Goal: Task Accomplishment & Management: Complete application form

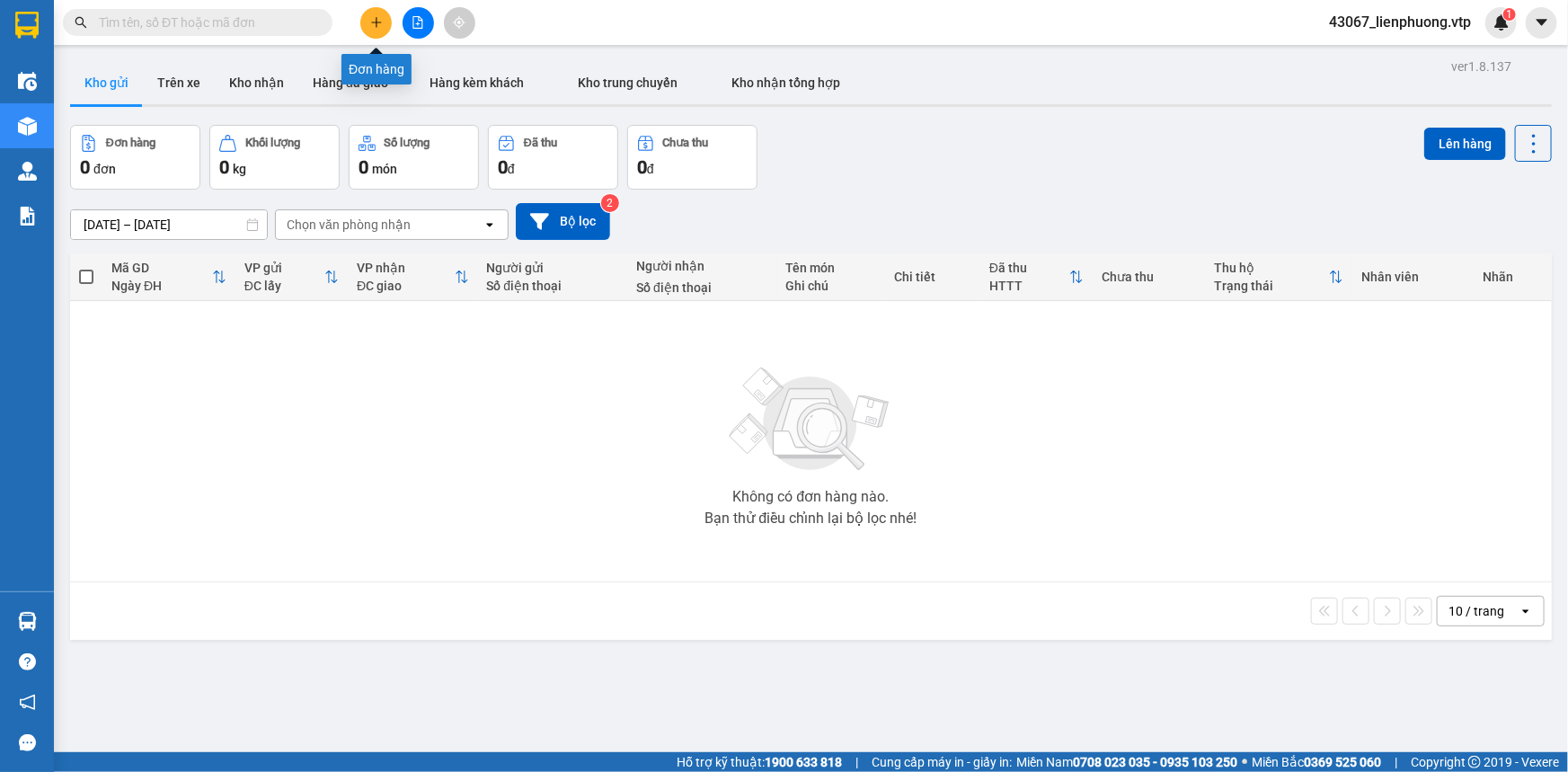
click at [383, 23] on button at bounding box center [376, 23] width 32 height 32
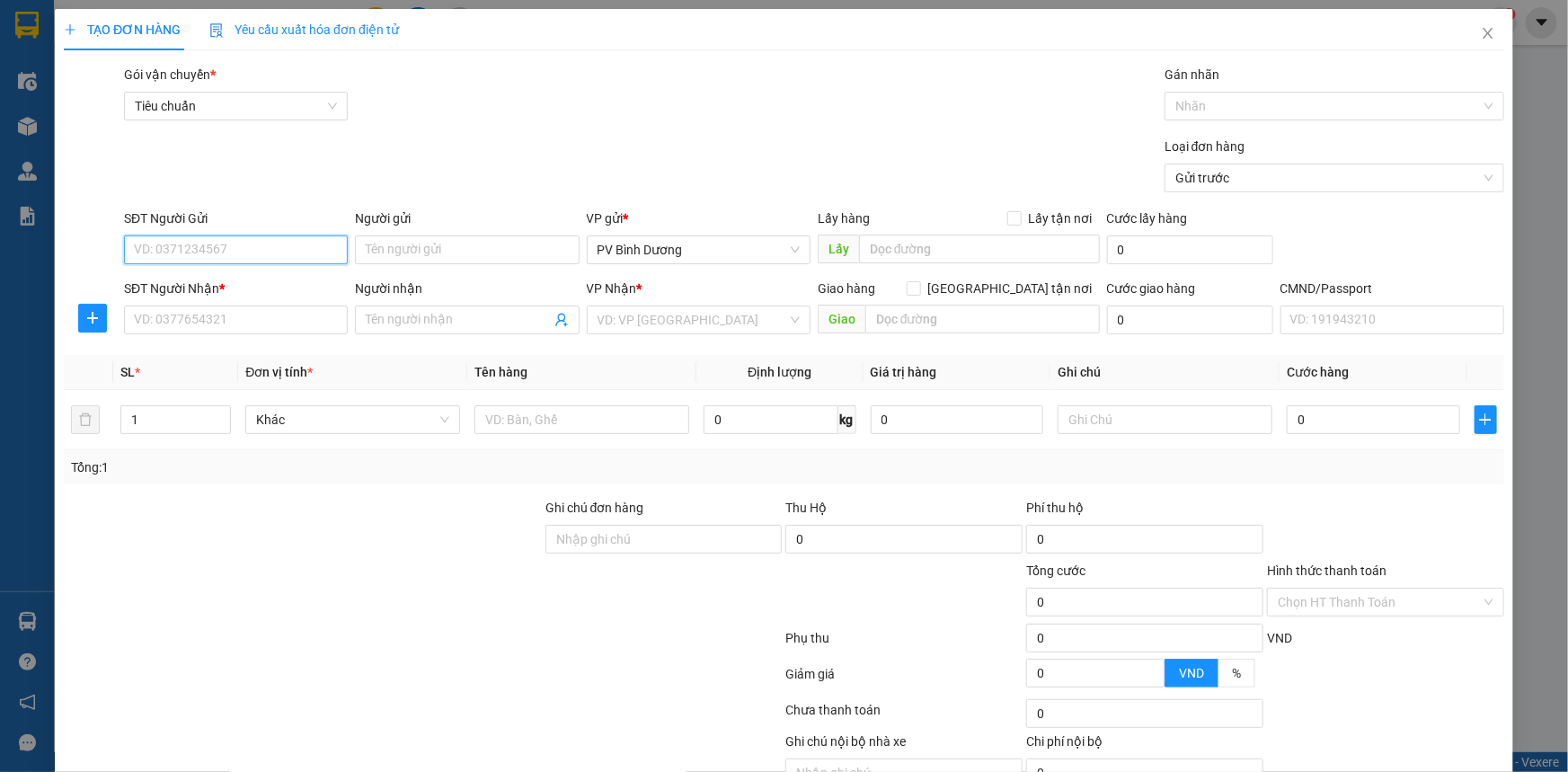
click at [283, 251] on input "SĐT Người Gửi" at bounding box center [236, 250] width 224 height 29
type input "0934275858"
click at [264, 283] on div "0934275858 - [PERSON_NAME]" at bounding box center [234, 286] width 200 height 20
type input "CƯỜNG"
type input "0965744567"
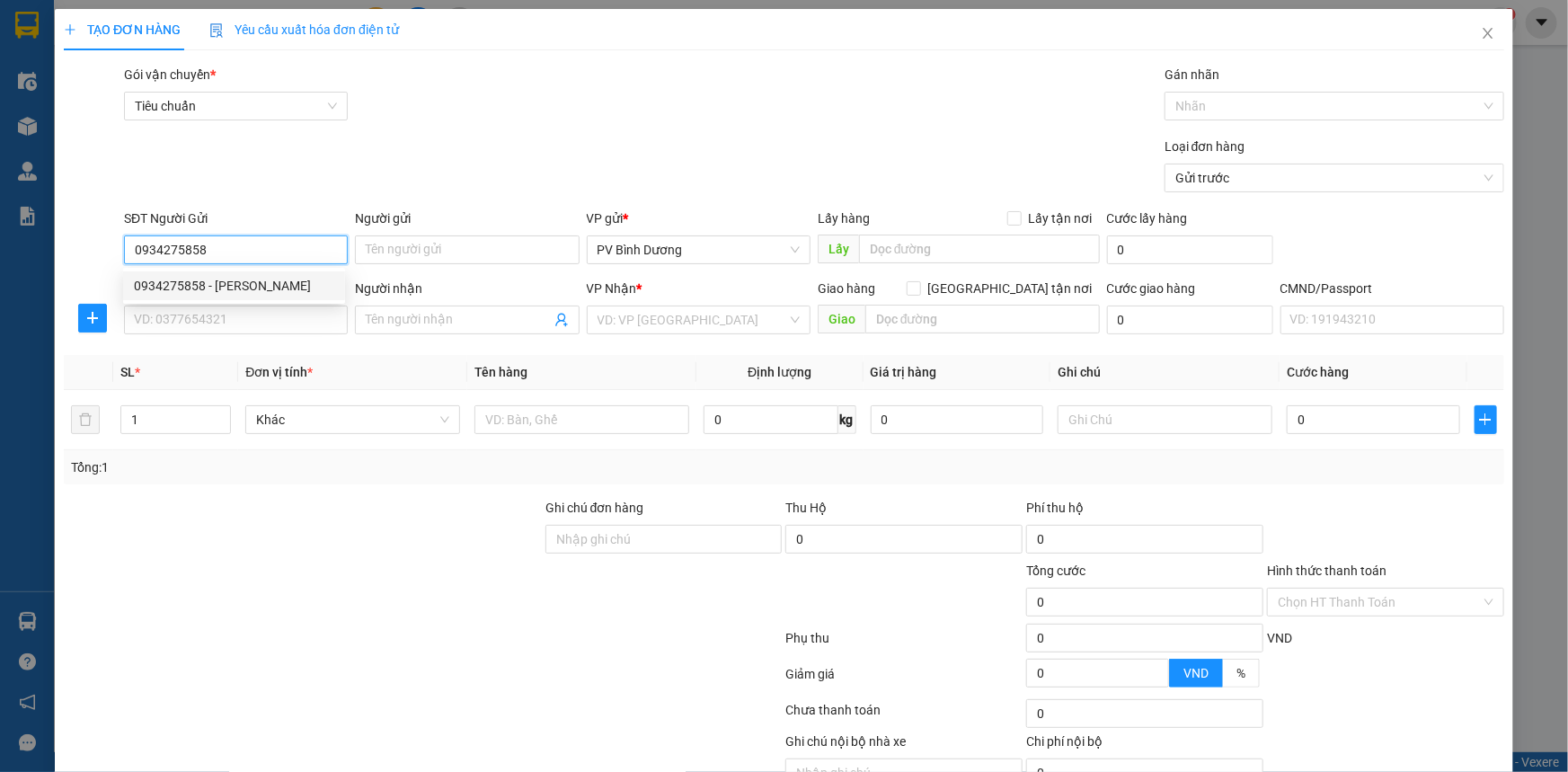
type input "tân"
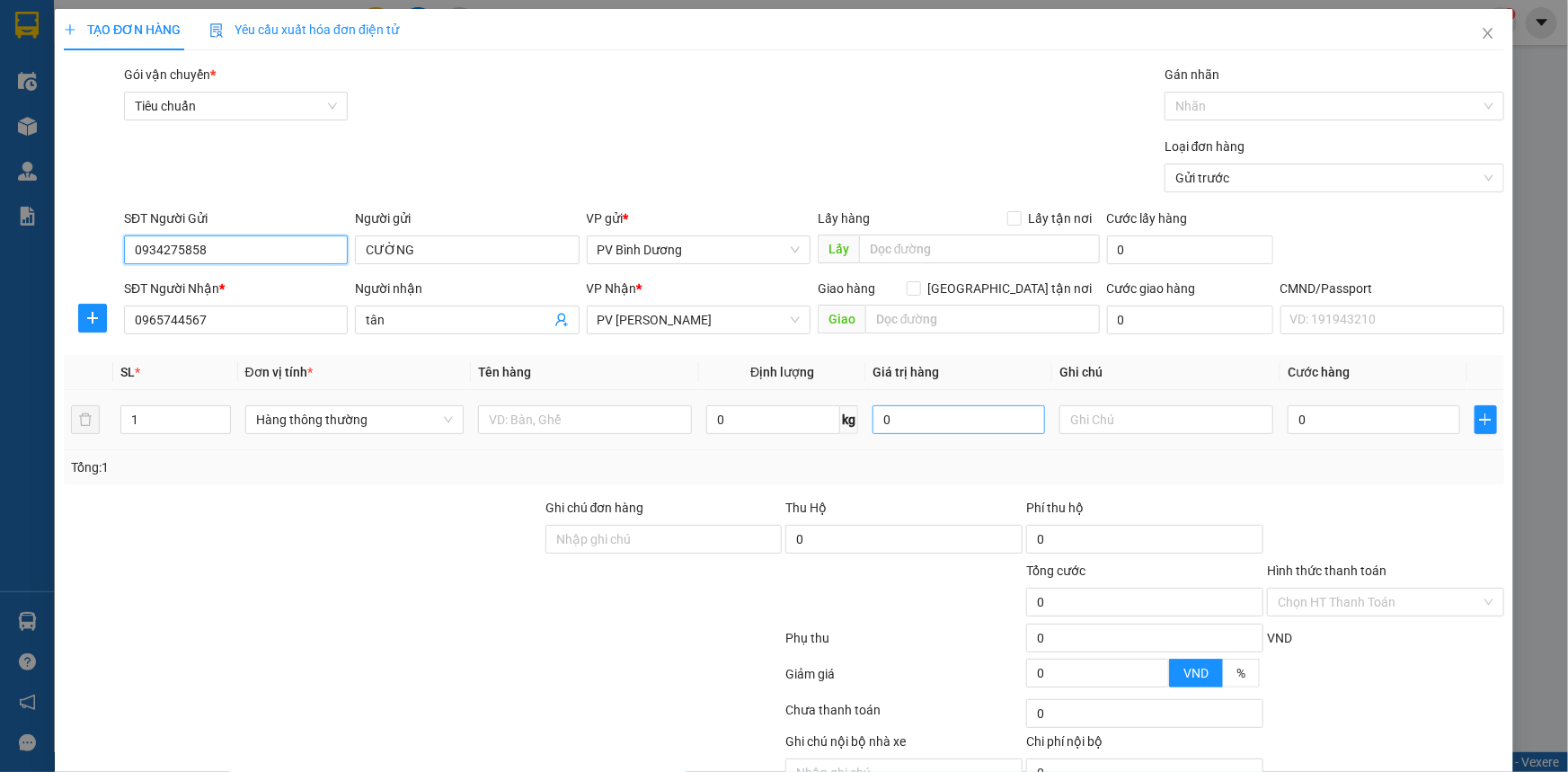
type input "0934275858"
click at [893, 414] on input "0" at bounding box center [958, 419] width 172 height 29
type input "0"
type input "tx"
click at [560, 418] on input "text" at bounding box center [584, 419] width 214 height 29
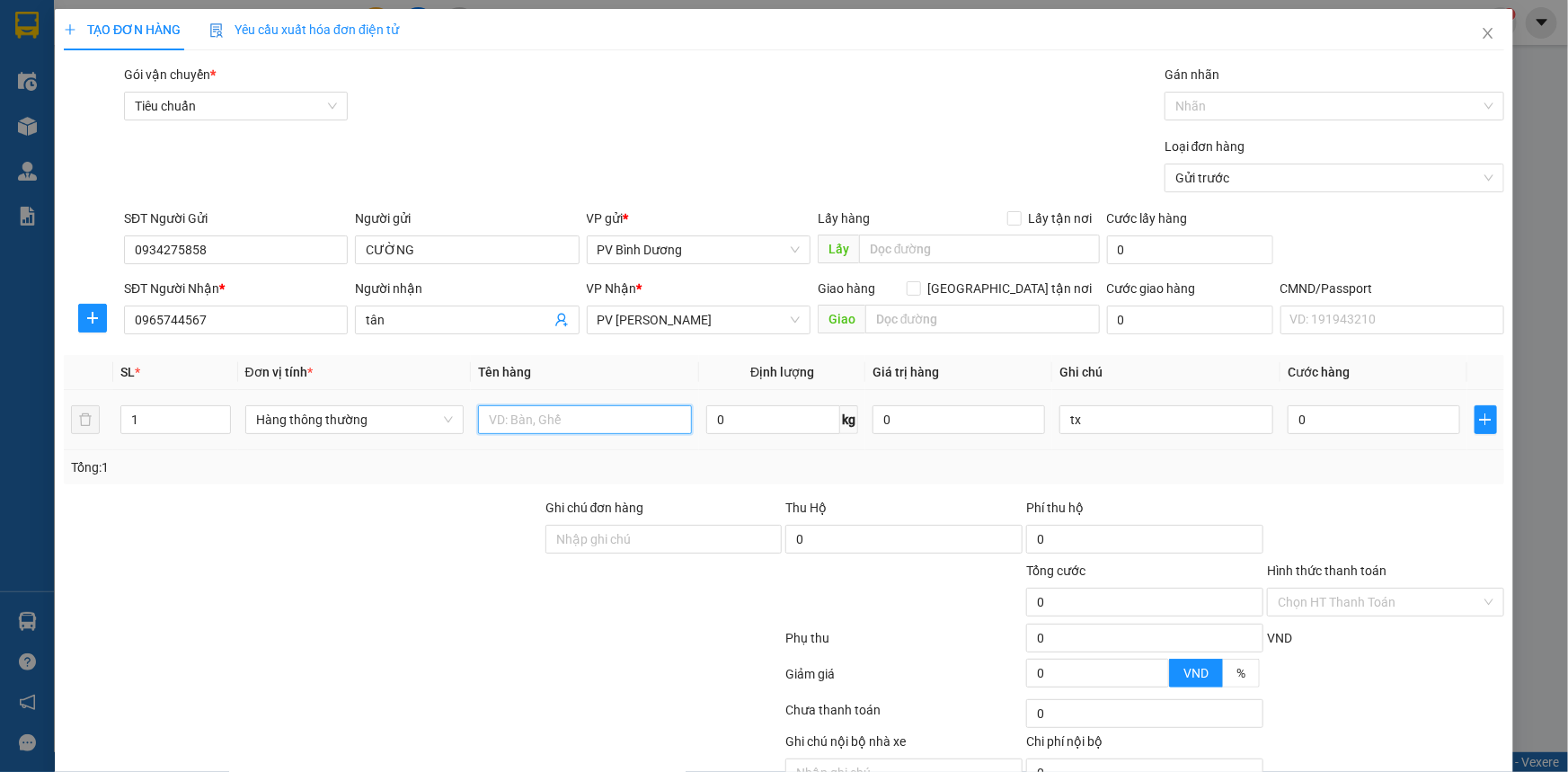
type input "d"
type input "đông lạnh"
type input "1"
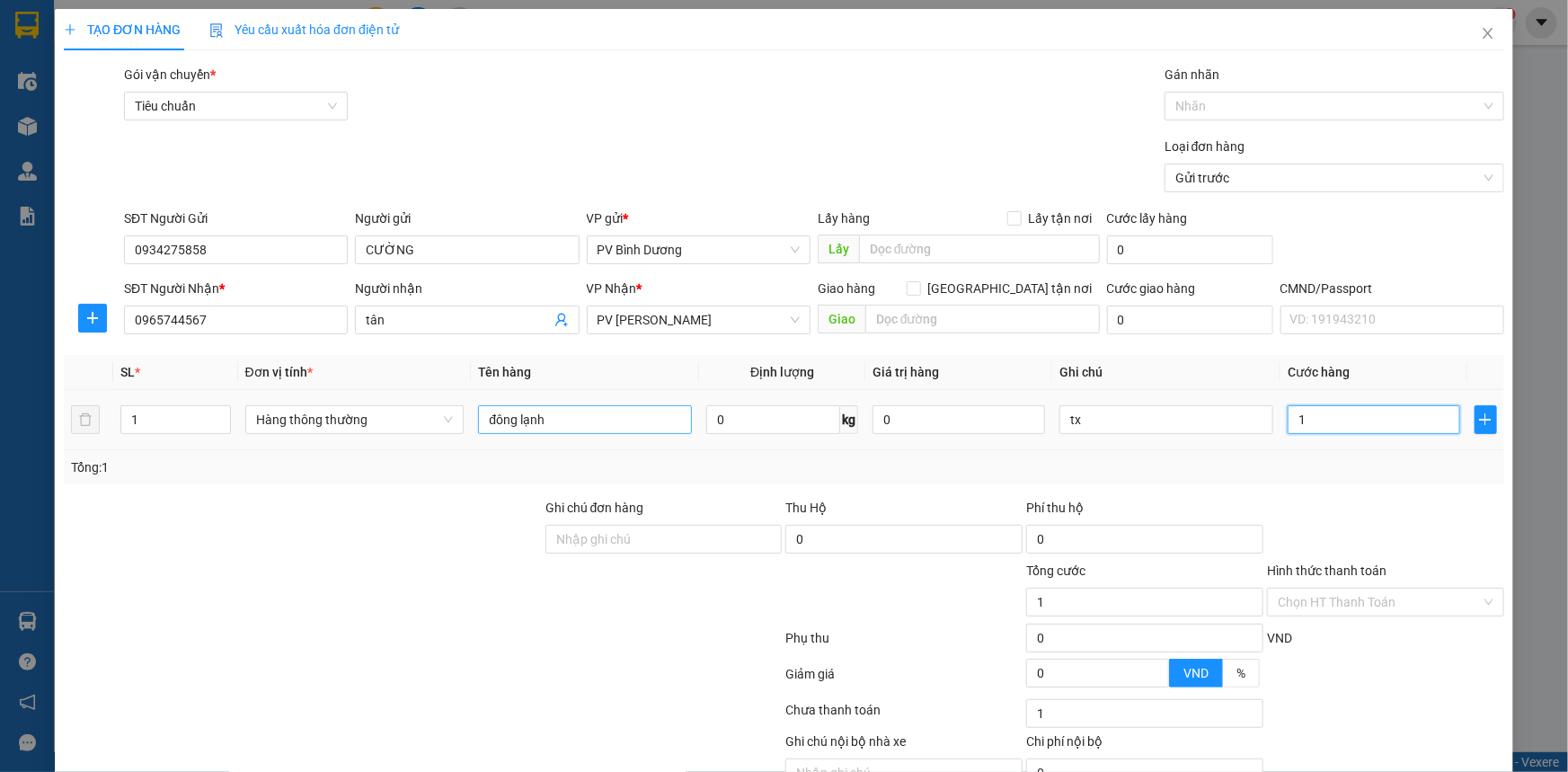
type input "10"
type input "100"
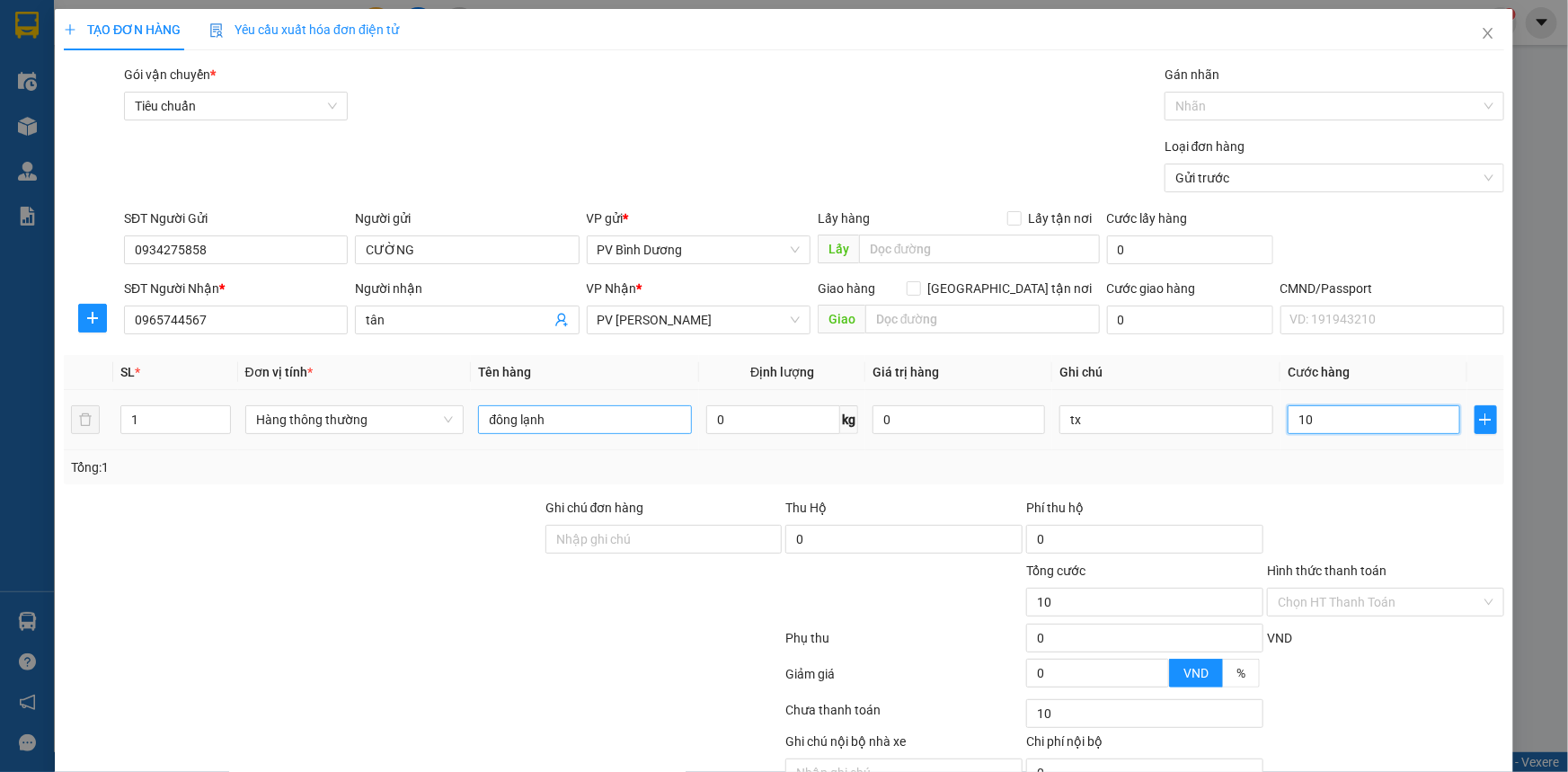
type input "100"
type input "1.000"
type input "10.000"
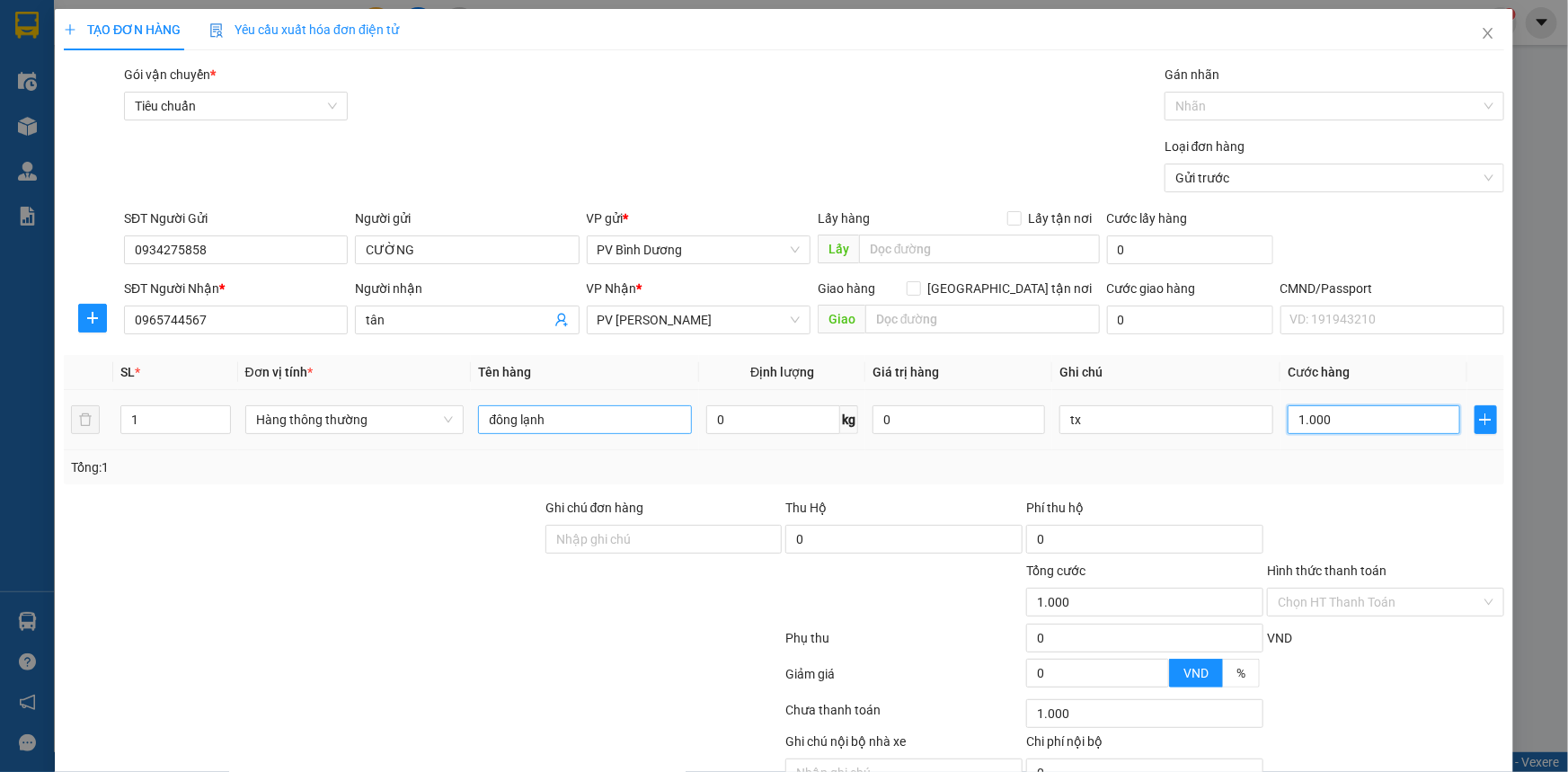
type input "10.000"
type input "100.000"
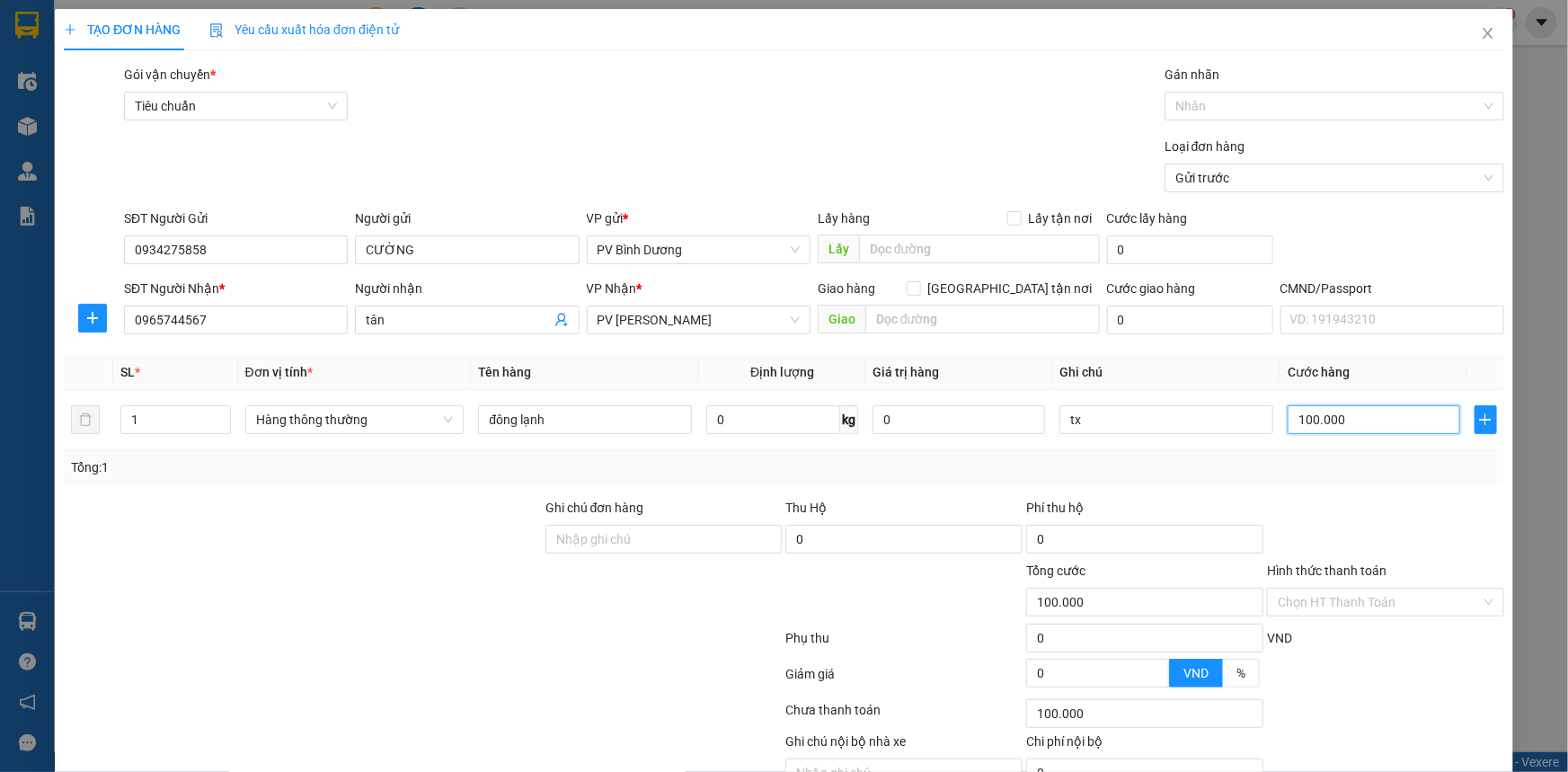
type input "100.000"
drag, startPoint x: 379, startPoint y: 607, endPoint x: 396, endPoint y: 600, distance: 18.4
click at [385, 606] on div at bounding box center [302, 591] width 482 height 63
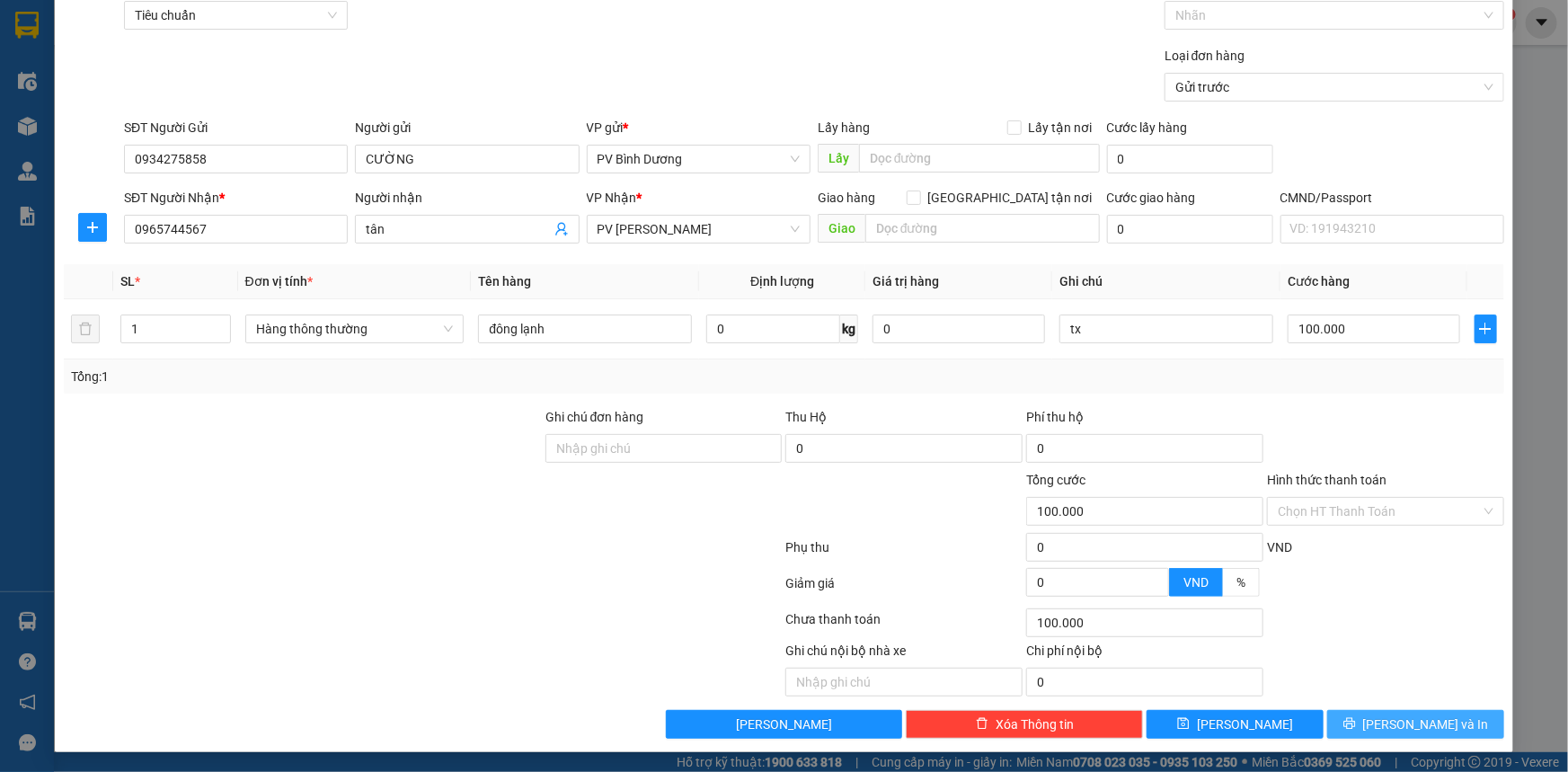
click at [1355, 717] on icon "printer" at bounding box center [1349, 722] width 13 height 13
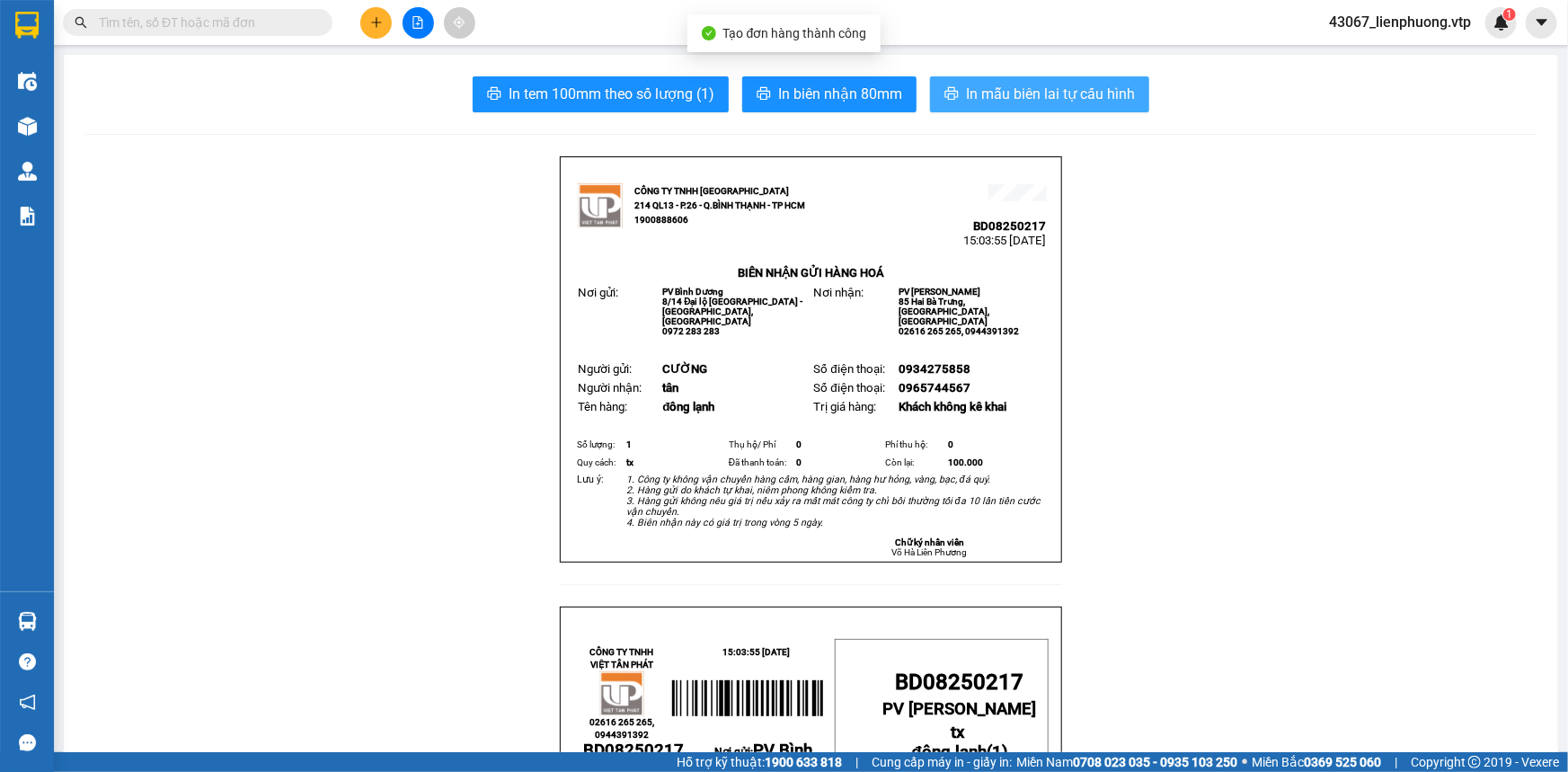
click at [1043, 100] on span "In mẫu biên lai tự cấu hình" at bounding box center [1051, 94] width 169 height 23
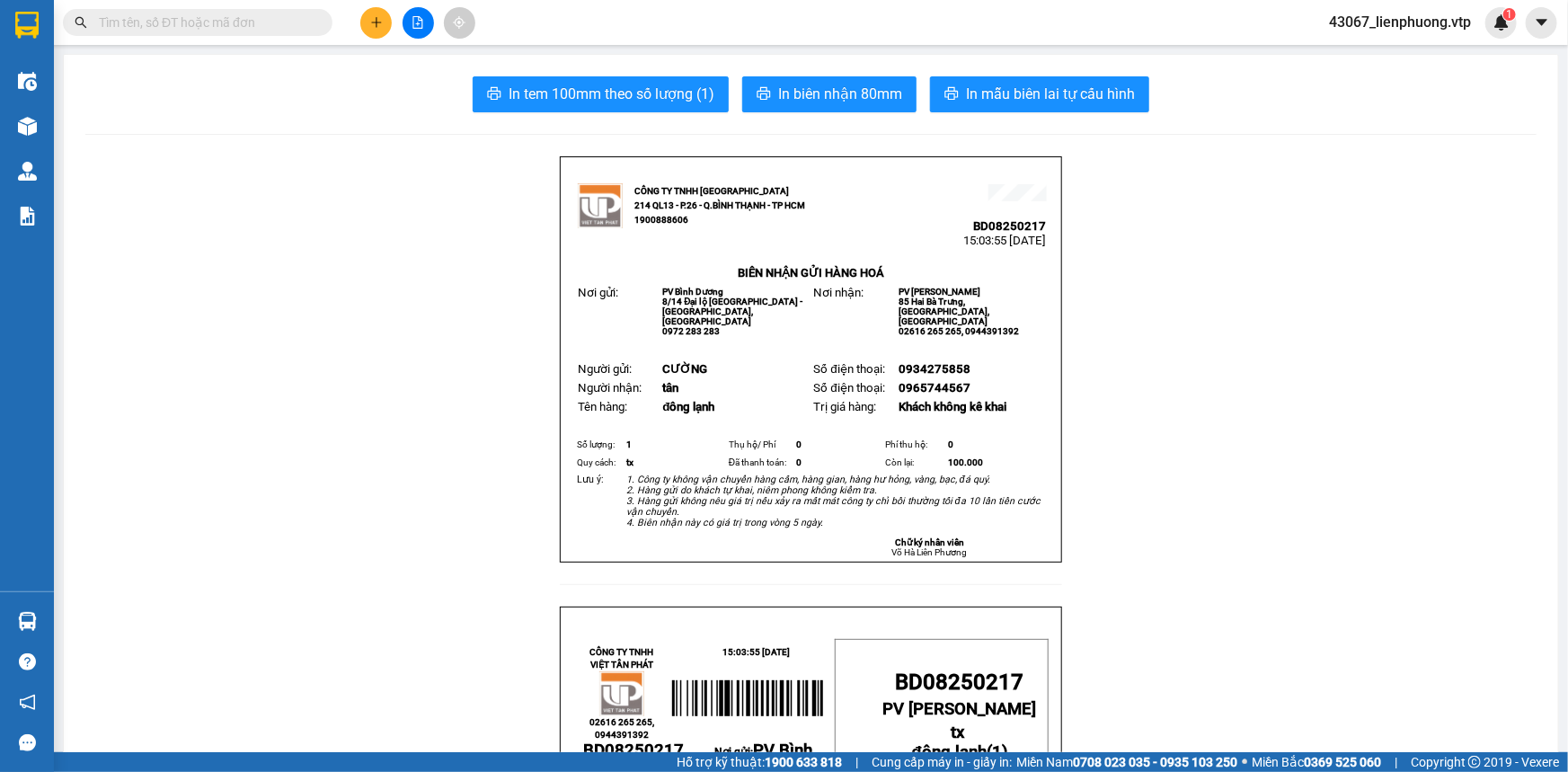
click at [1013, 96] on span "In mẫu biên lai tự cấu hình" at bounding box center [1051, 94] width 169 height 23
click at [1043, 96] on span "In mẫu biên lai tự cấu hình" at bounding box center [1051, 94] width 169 height 23
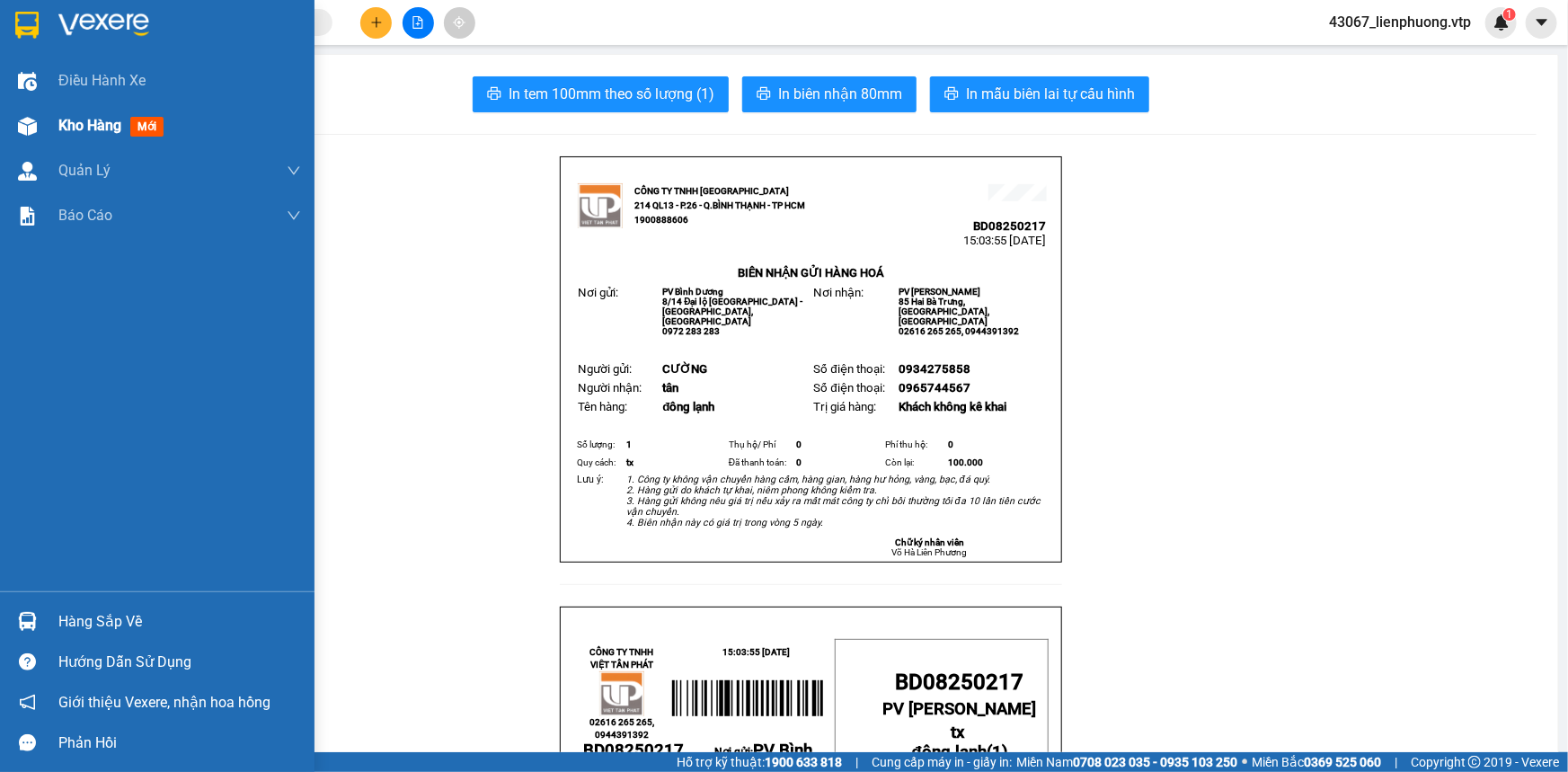
click at [42, 124] on div at bounding box center [28, 126] width 32 height 32
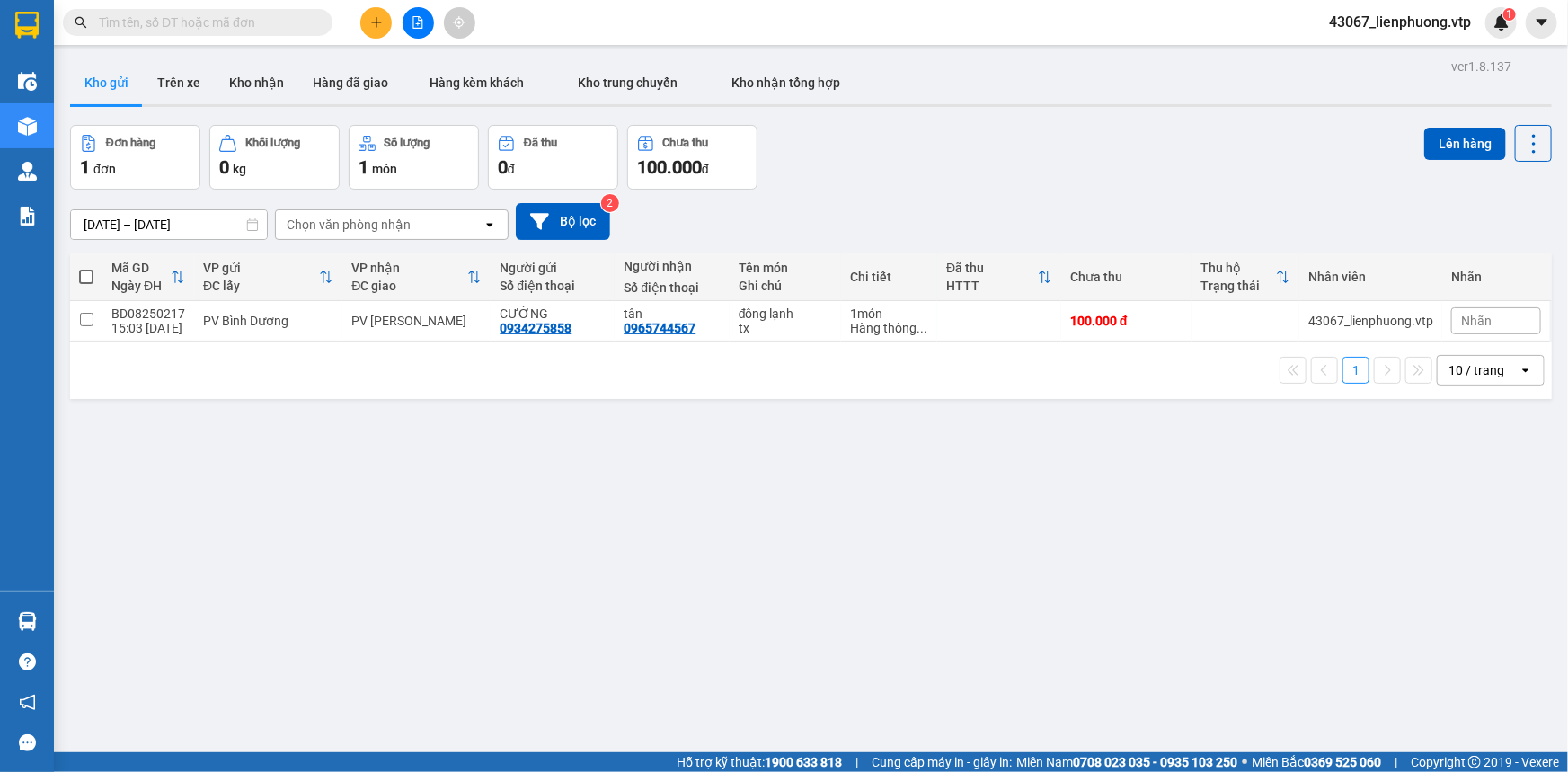
click at [678, 581] on div "ver 1.8.137 Kho gửi Trên xe Kho nhận Hàng đã giao Hàng kèm khách Kho trung chuy…" at bounding box center [810, 440] width 1495 height 772
click at [672, 585] on div "ver 1.8.137 Kho gửi Trên xe Kho nhận Hàng đã giao Hàng kèm khách Kho trung chuy…" at bounding box center [810, 440] width 1495 height 772
click at [280, 24] on input "text" at bounding box center [204, 23] width 212 height 20
click at [247, 25] on input "text" at bounding box center [204, 23] width 212 height 20
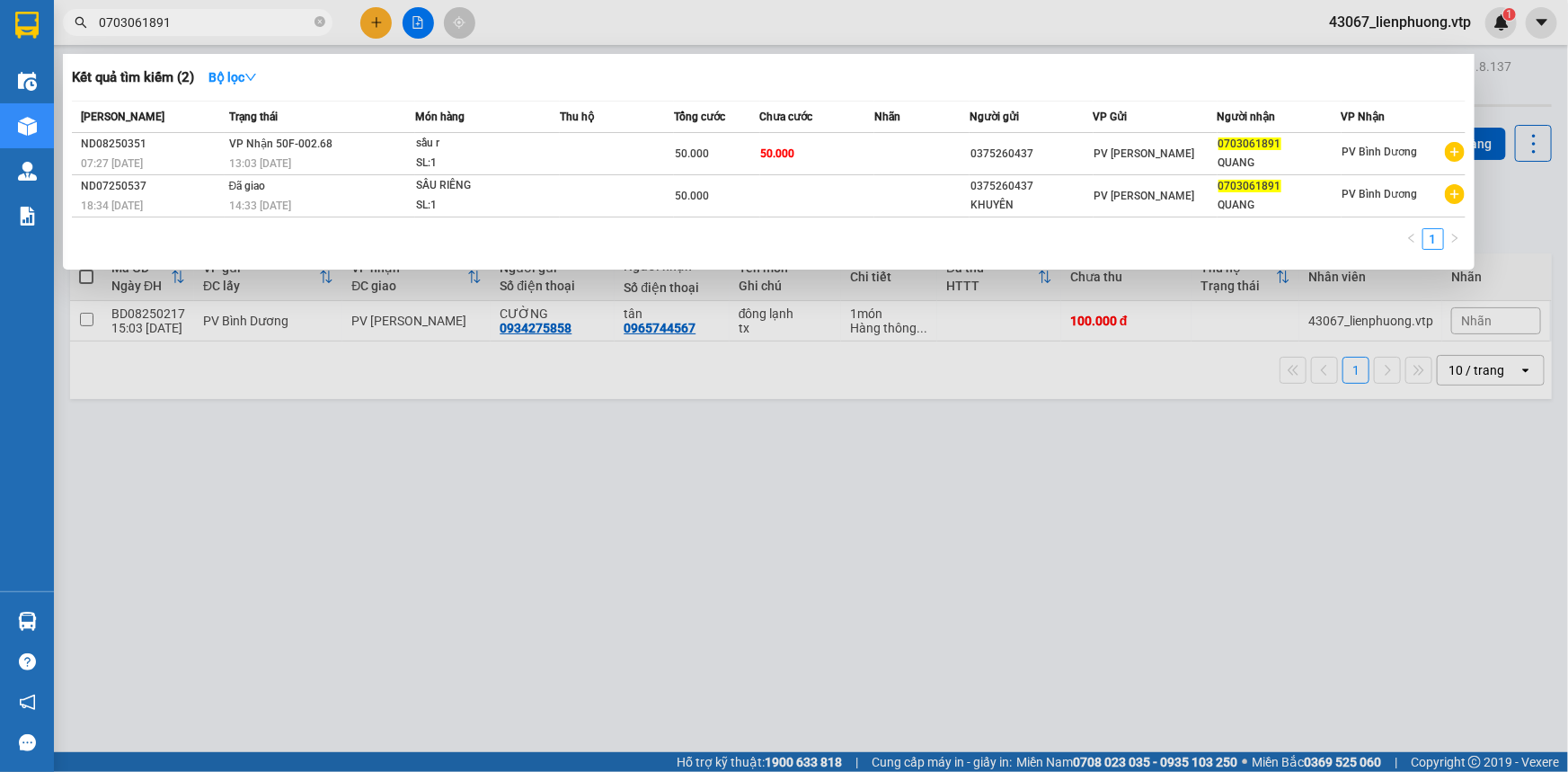
type input "0703061891"
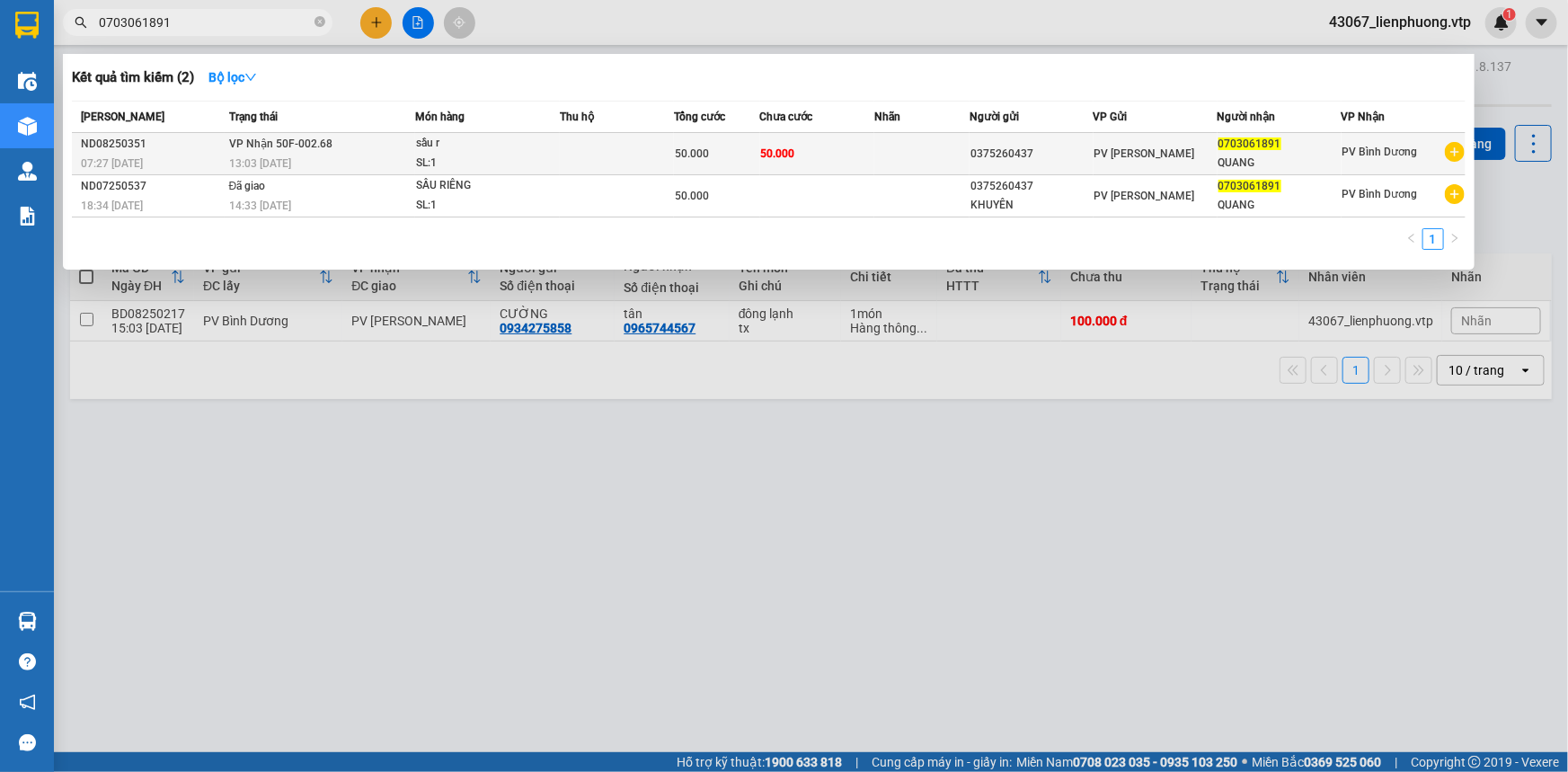
click at [787, 160] on span "50.000" at bounding box center [778, 152] width 34 height 14
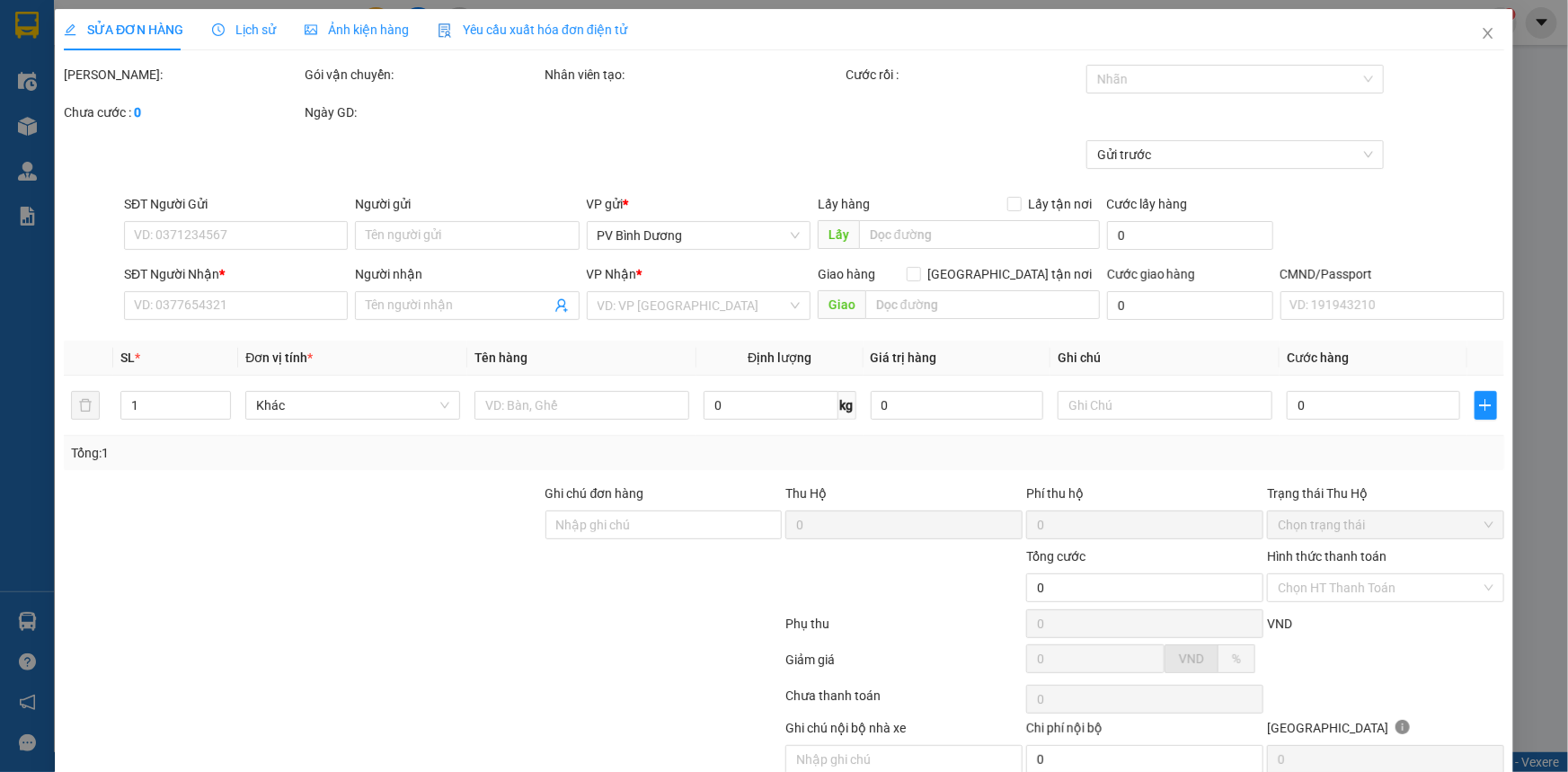
type input "0375260437"
type input "0703061891"
type input "QUANG"
type input "50.000"
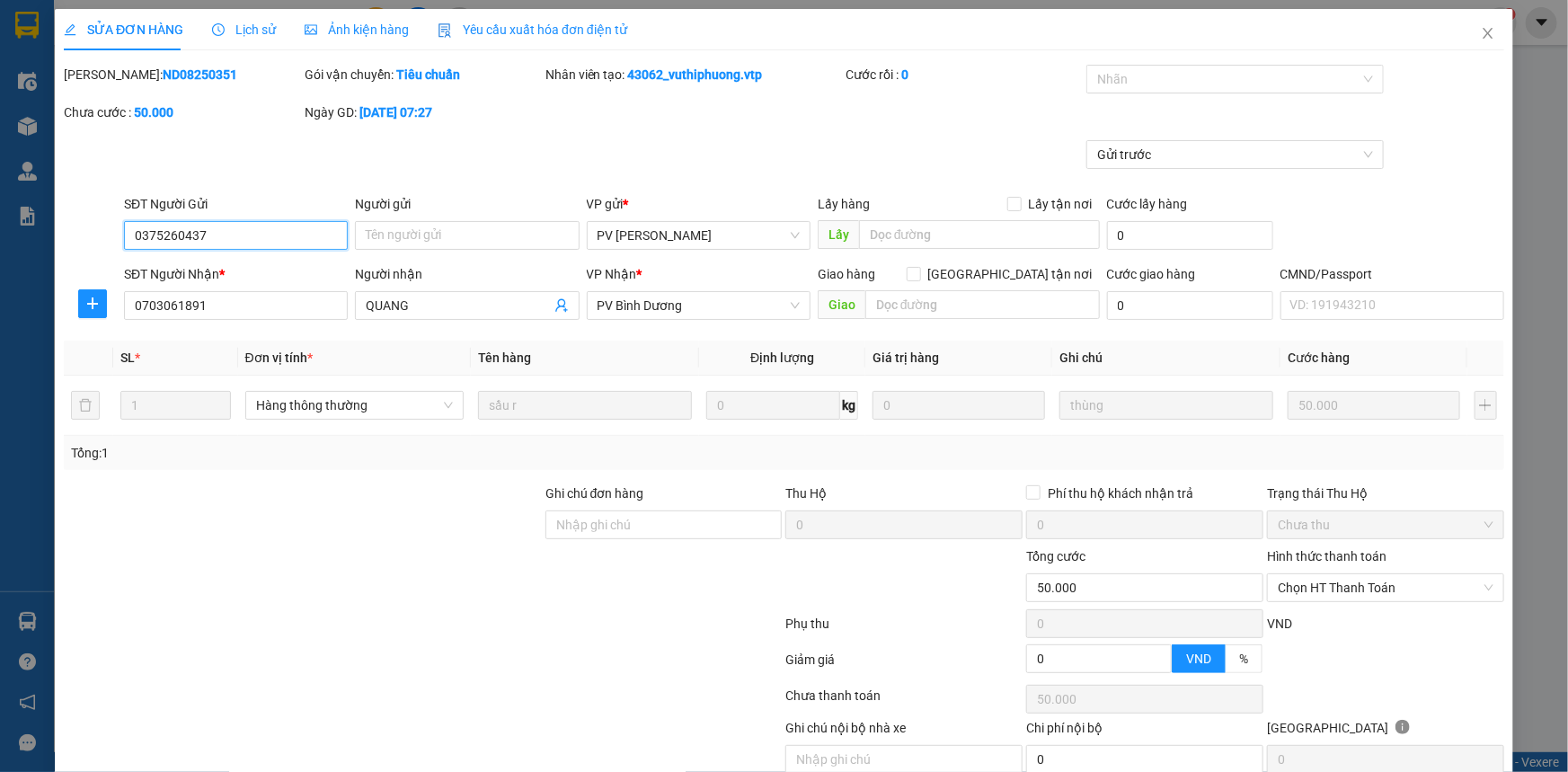
type input "2.500"
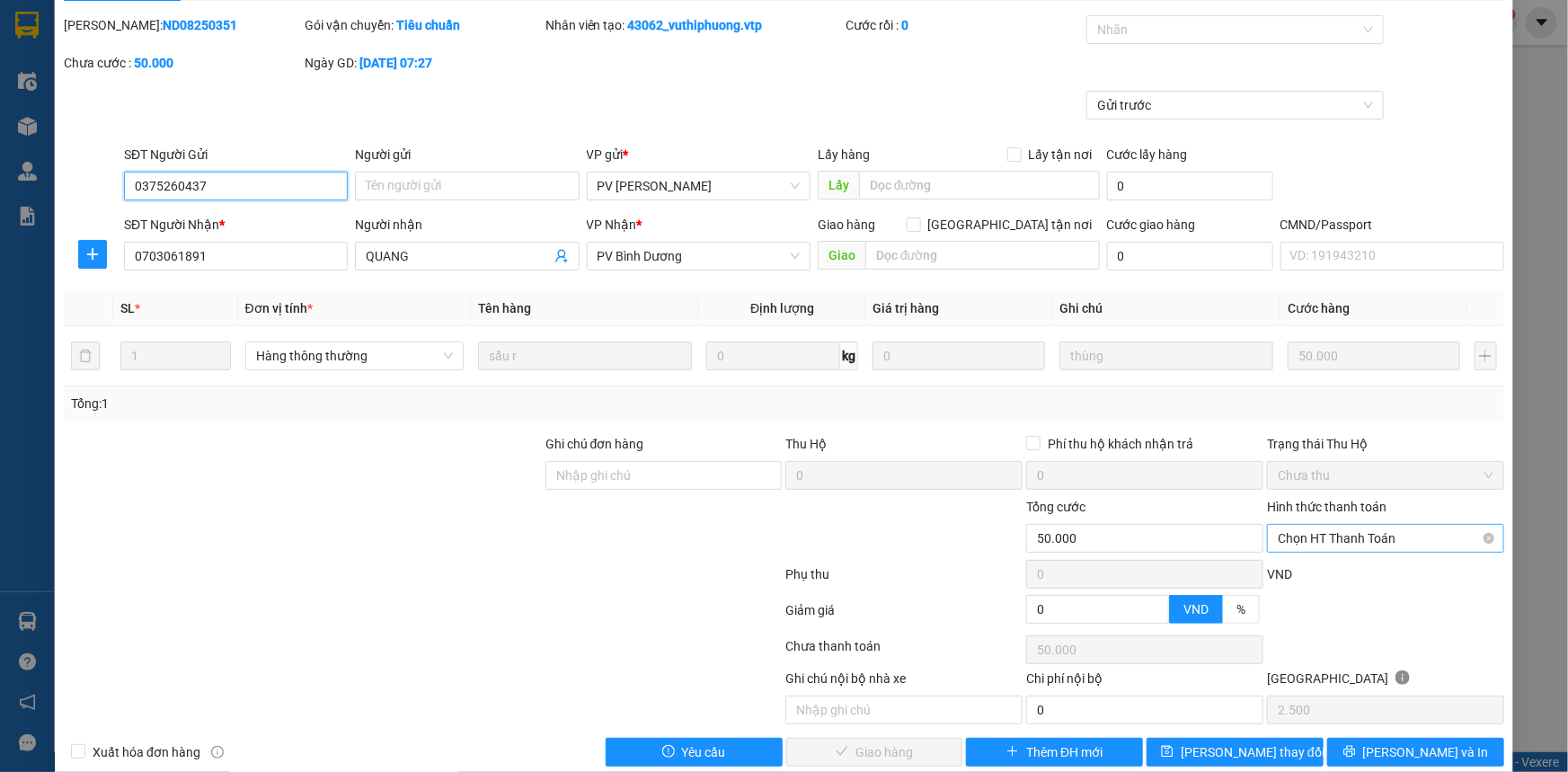
scroll to position [78, 0]
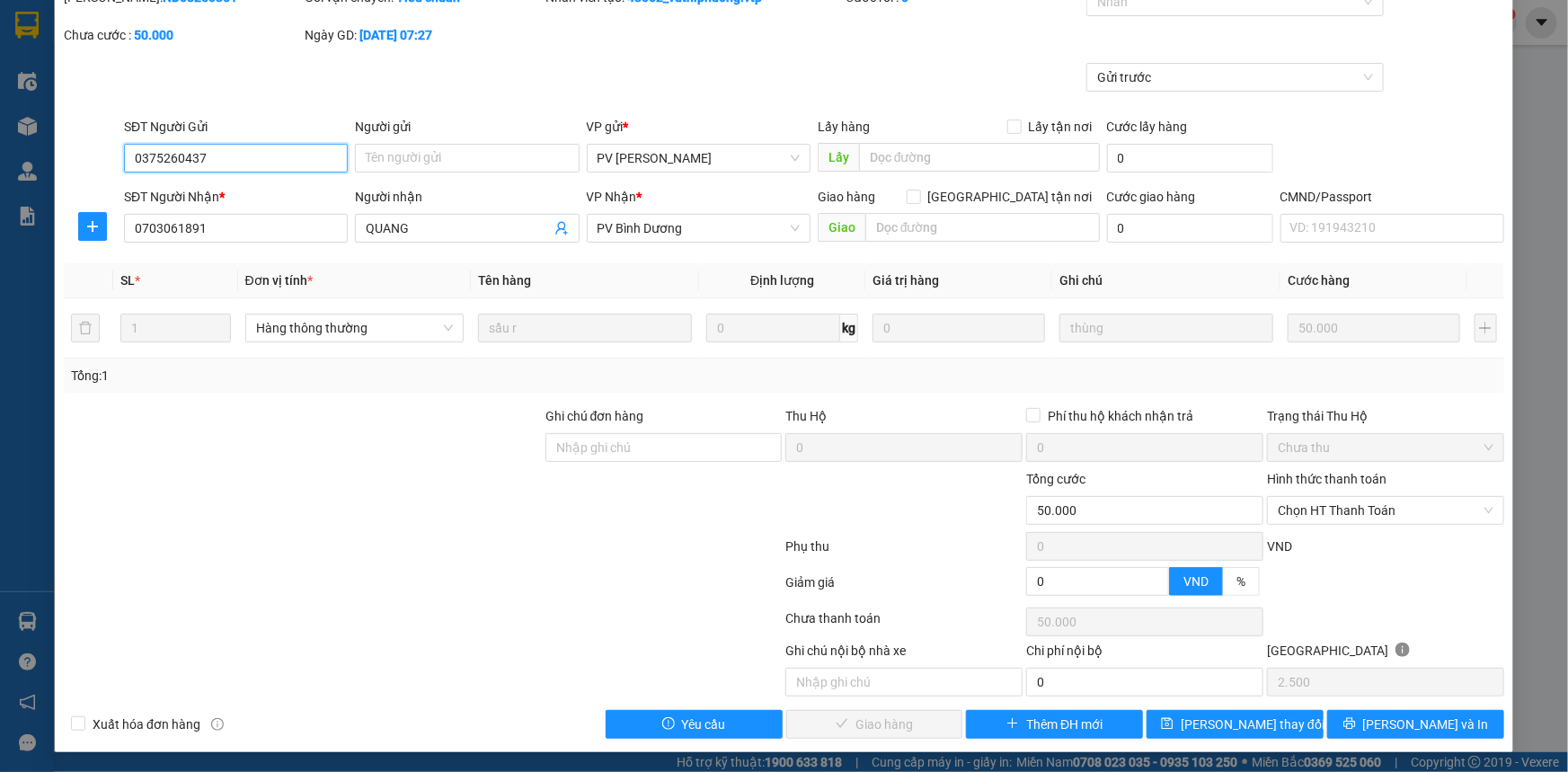
drag, startPoint x: 1397, startPoint y: 513, endPoint x: 603, endPoint y: 536, distance: 794.3
click at [603, 536] on form "Ghi chú đơn hàng Thu Hộ 0 Phí thu hộ khách nhận trả 0 Trạng thái Thu Hộ Chưa th…" at bounding box center [783, 504] width 1440 height 198
click at [620, 442] on input "Ghi chú đơn hàng" at bounding box center [664, 447] width 237 height 29
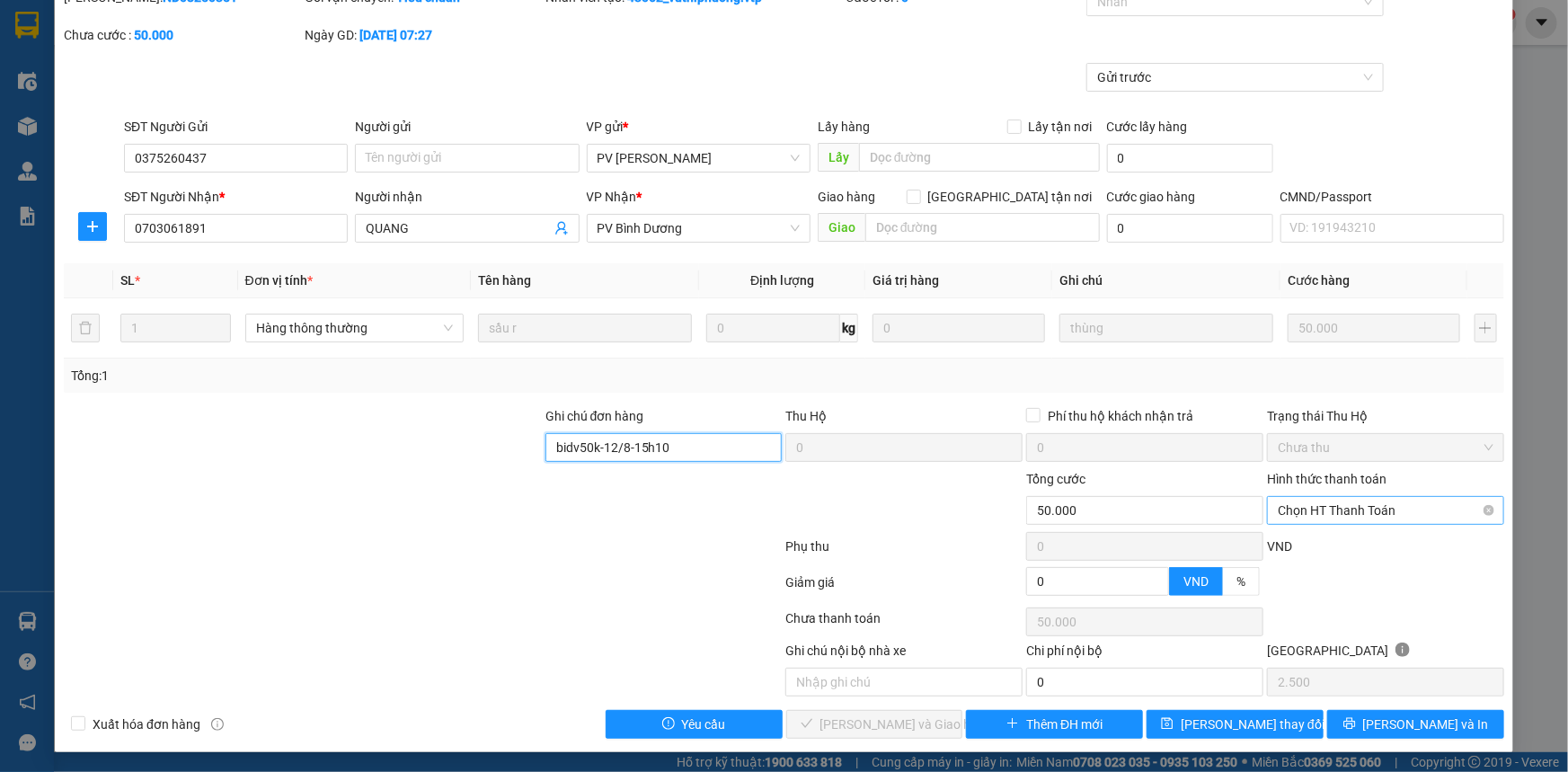
click at [1367, 512] on span "Chọn HT Thanh Toán" at bounding box center [1385, 509] width 216 height 27
type input "bidv50k-12/8-15h10"
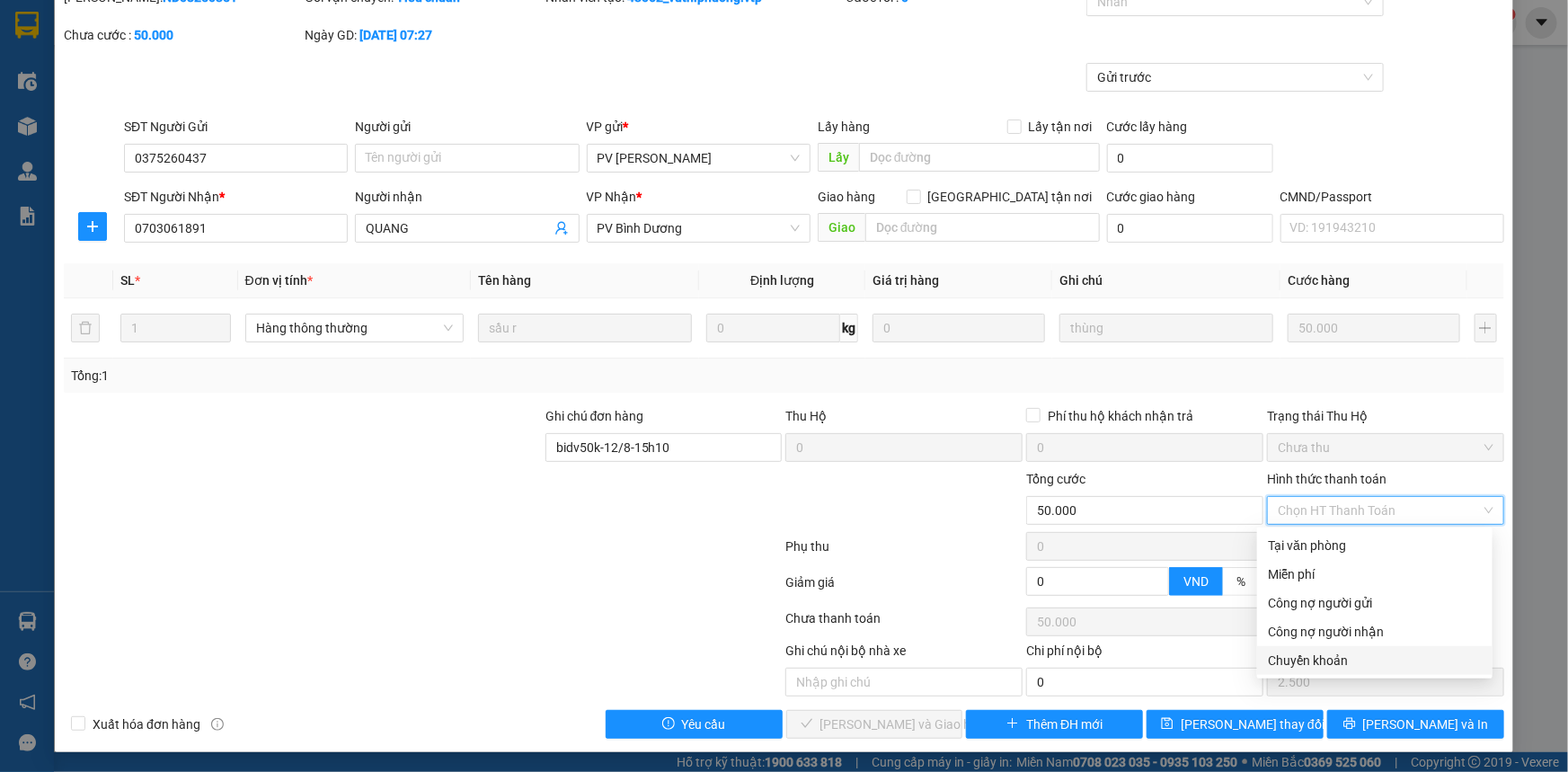
click at [1343, 665] on div "Chuyển khoản" at bounding box center [1374, 661] width 214 height 20
type input "0"
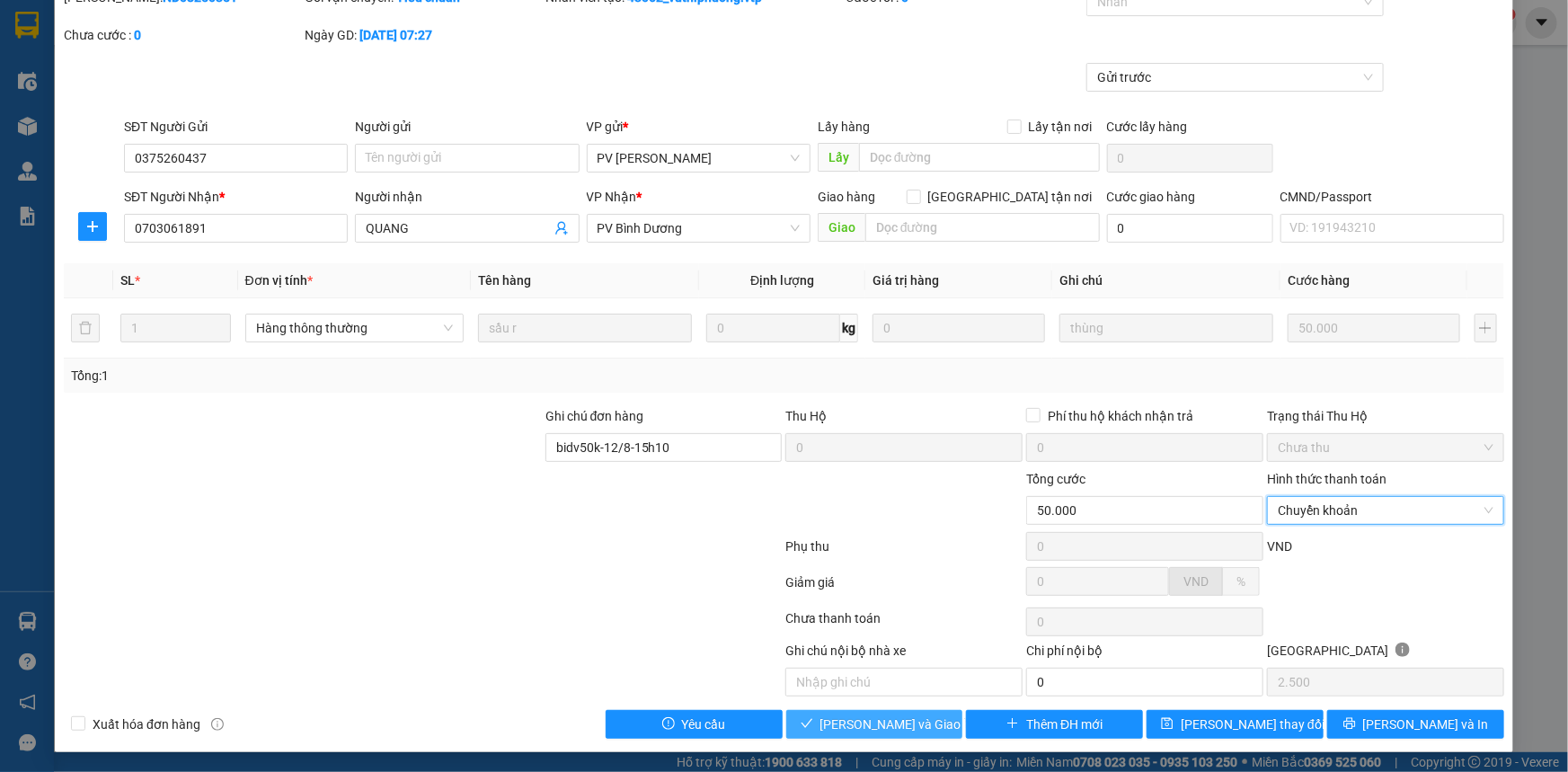
click at [907, 731] on span "[PERSON_NAME] và Giao hàng" at bounding box center [905, 724] width 172 height 20
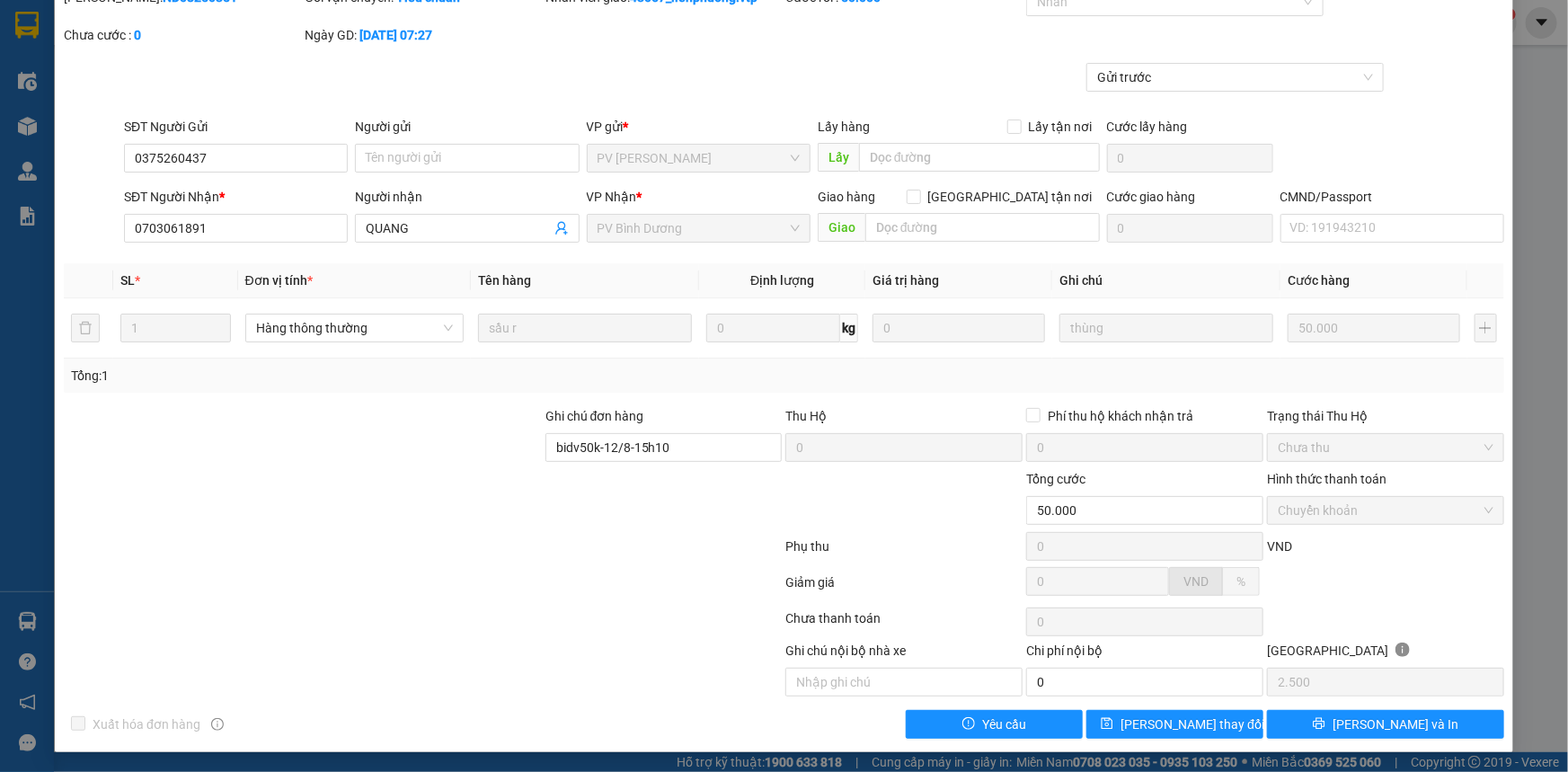
scroll to position [0, 0]
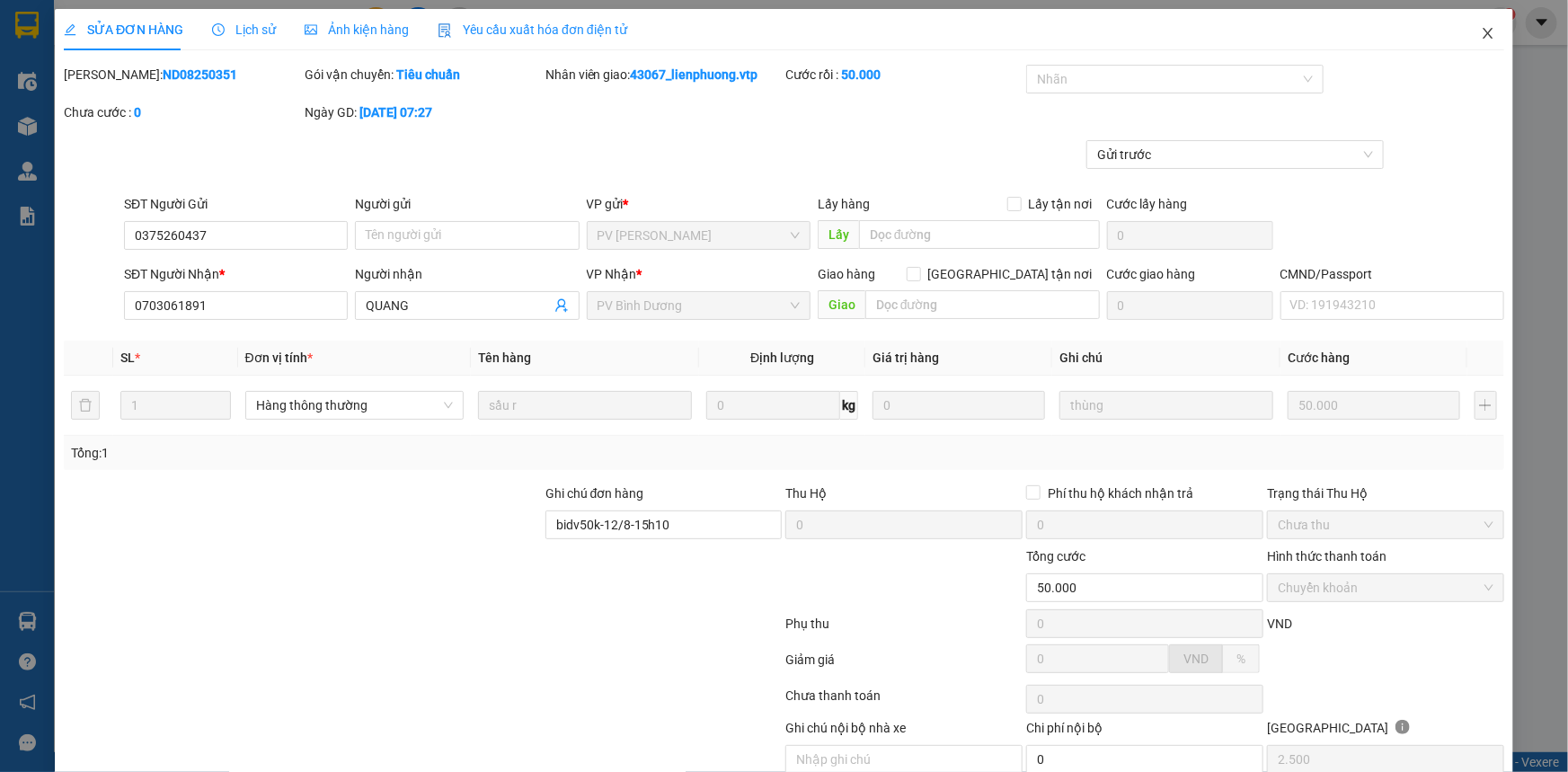
click at [1480, 40] on icon "close" at bounding box center [1487, 33] width 14 height 14
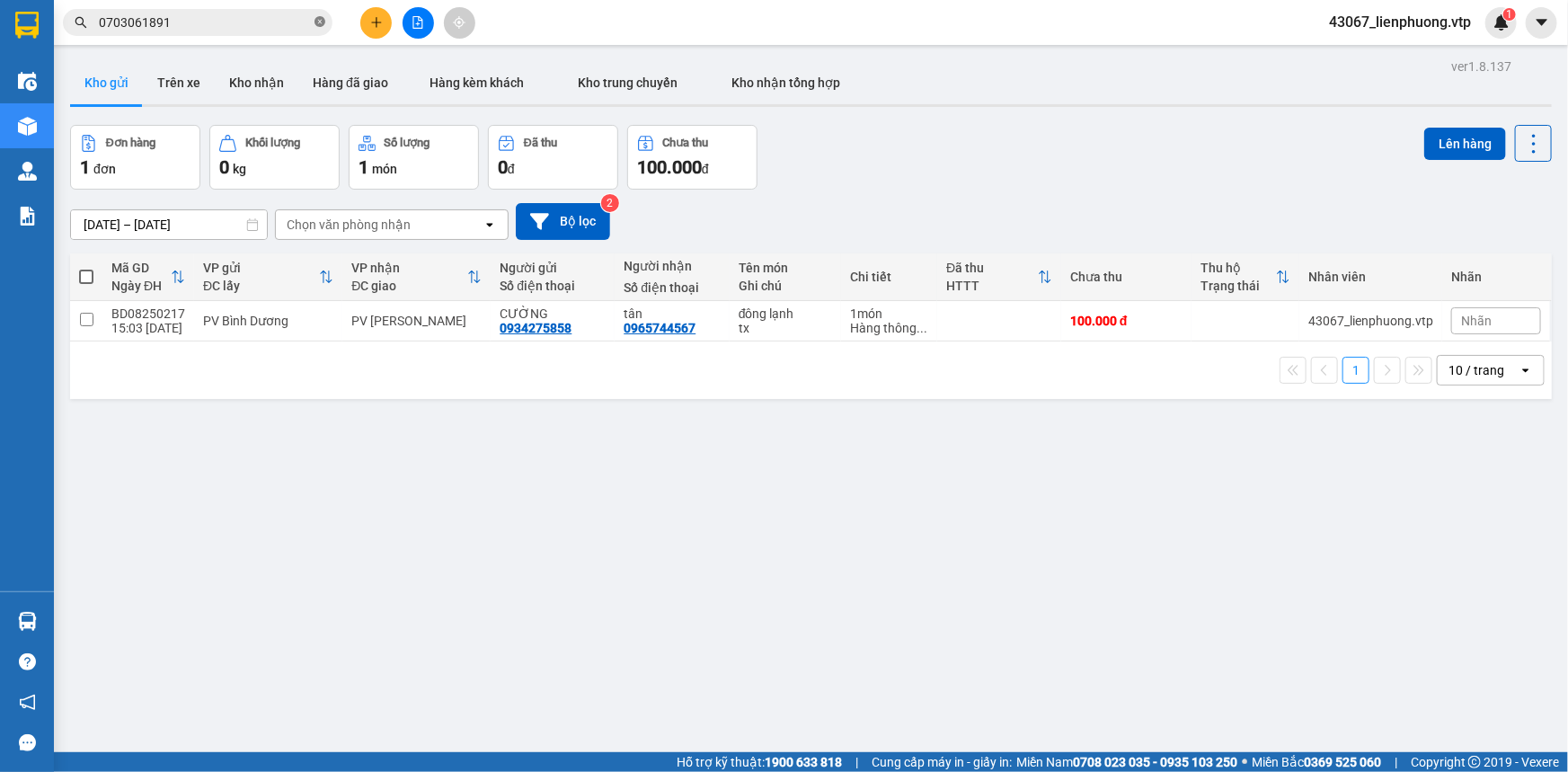
click at [316, 27] on span at bounding box center [319, 22] width 11 height 17
click at [377, 21] on icon "plus" at bounding box center [376, 22] width 13 height 13
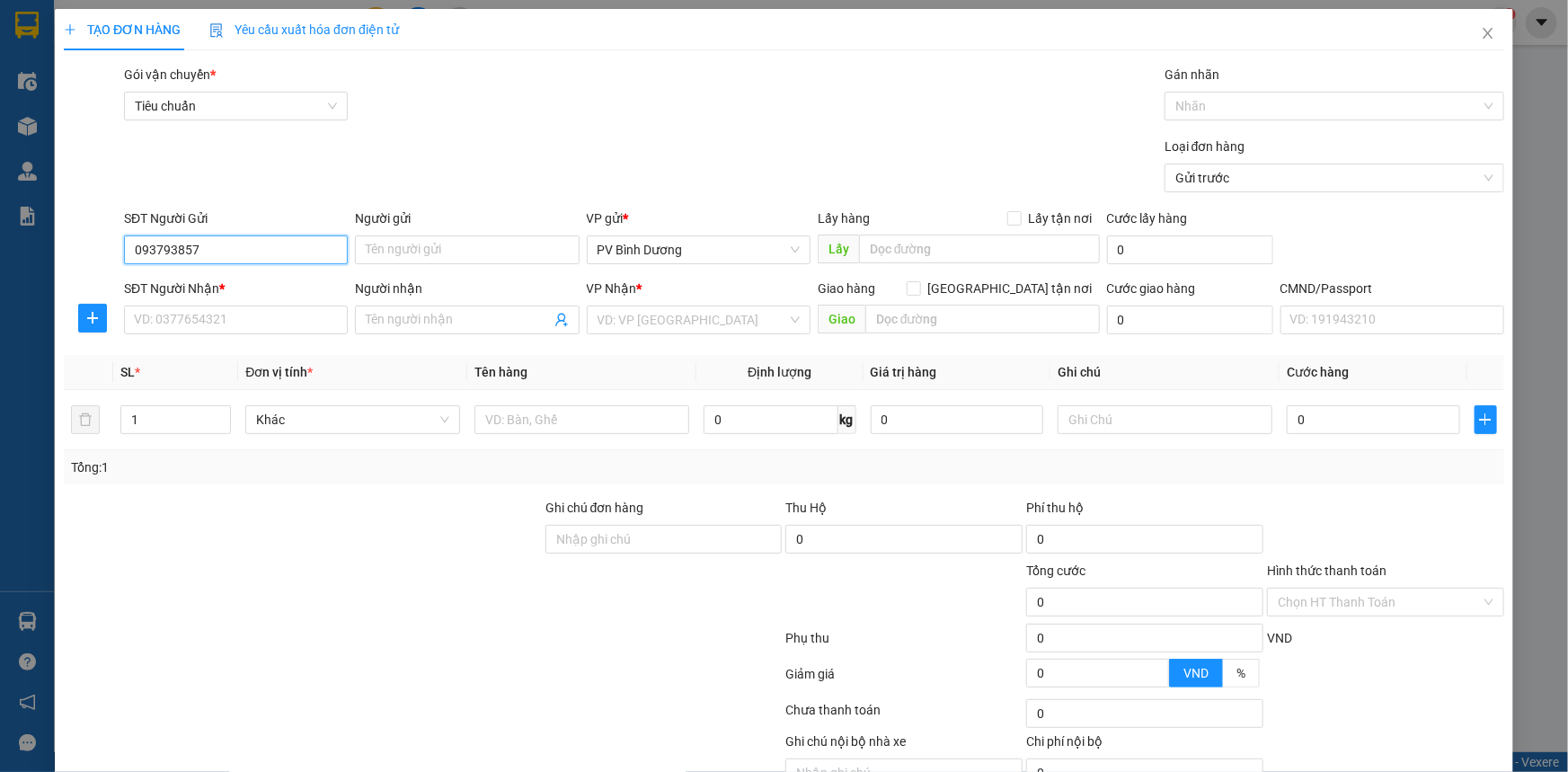
type input "0937938579"
click at [306, 292] on div "0937938579 - HIỀN" at bounding box center [234, 286] width 200 height 20
type input "HIỀN"
type input "0909994574"
type input "nghĩa"
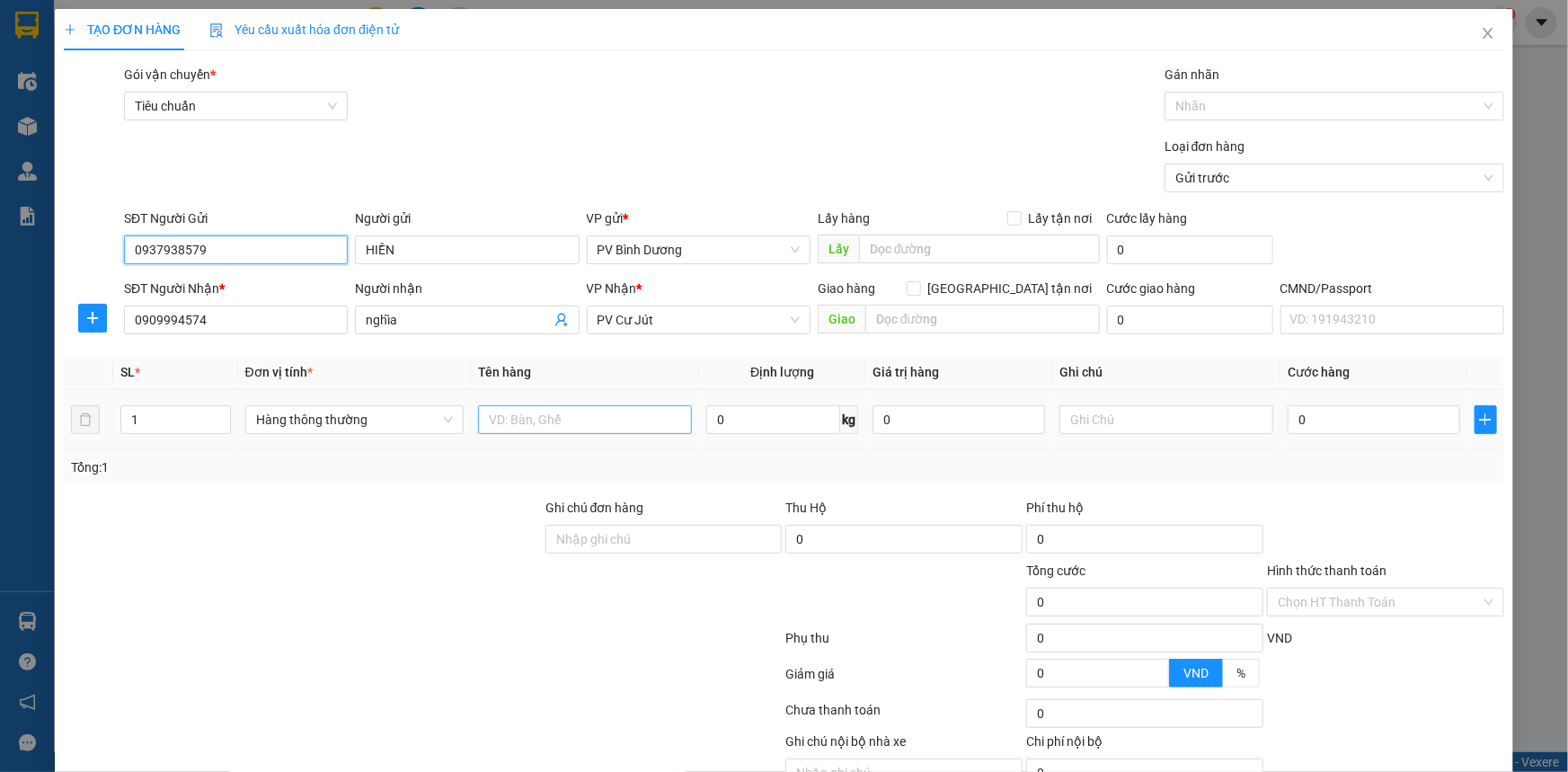
type input "0937938579"
click at [583, 430] on input "text" at bounding box center [584, 419] width 214 height 29
type input "gt"
type input "bì"
type input "3"
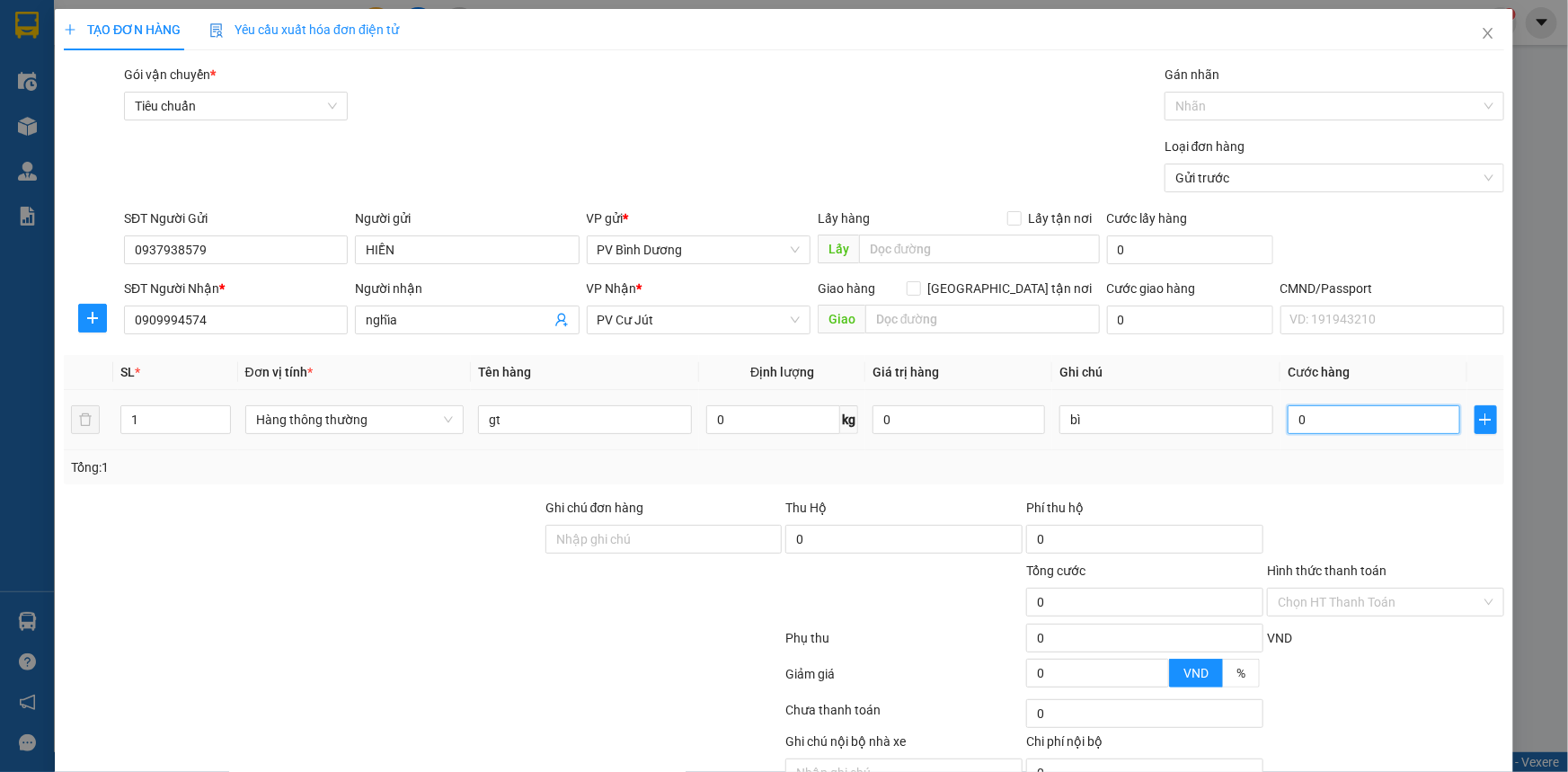
type input "3"
type input "30"
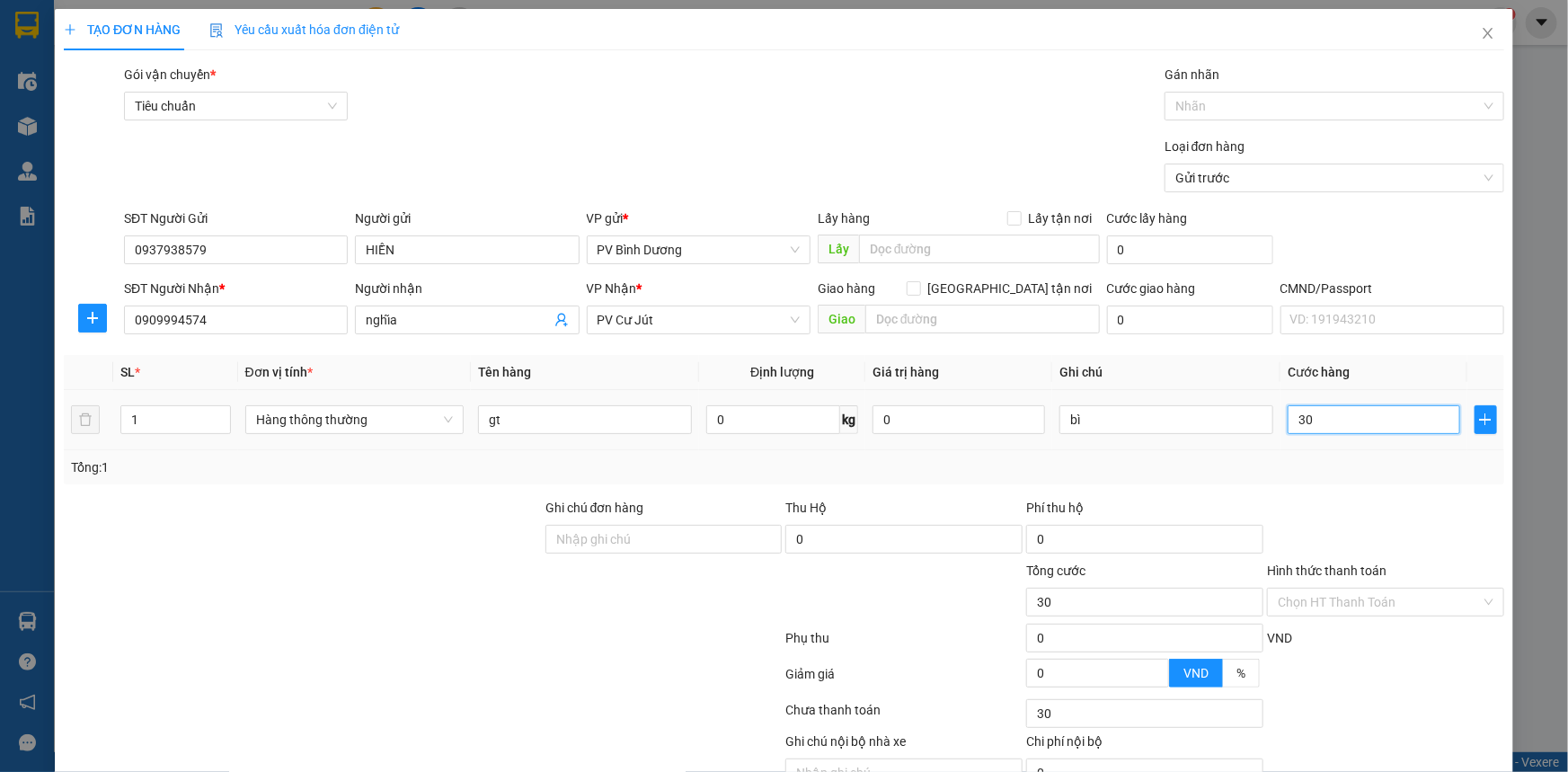
type input "300"
type input "3.000"
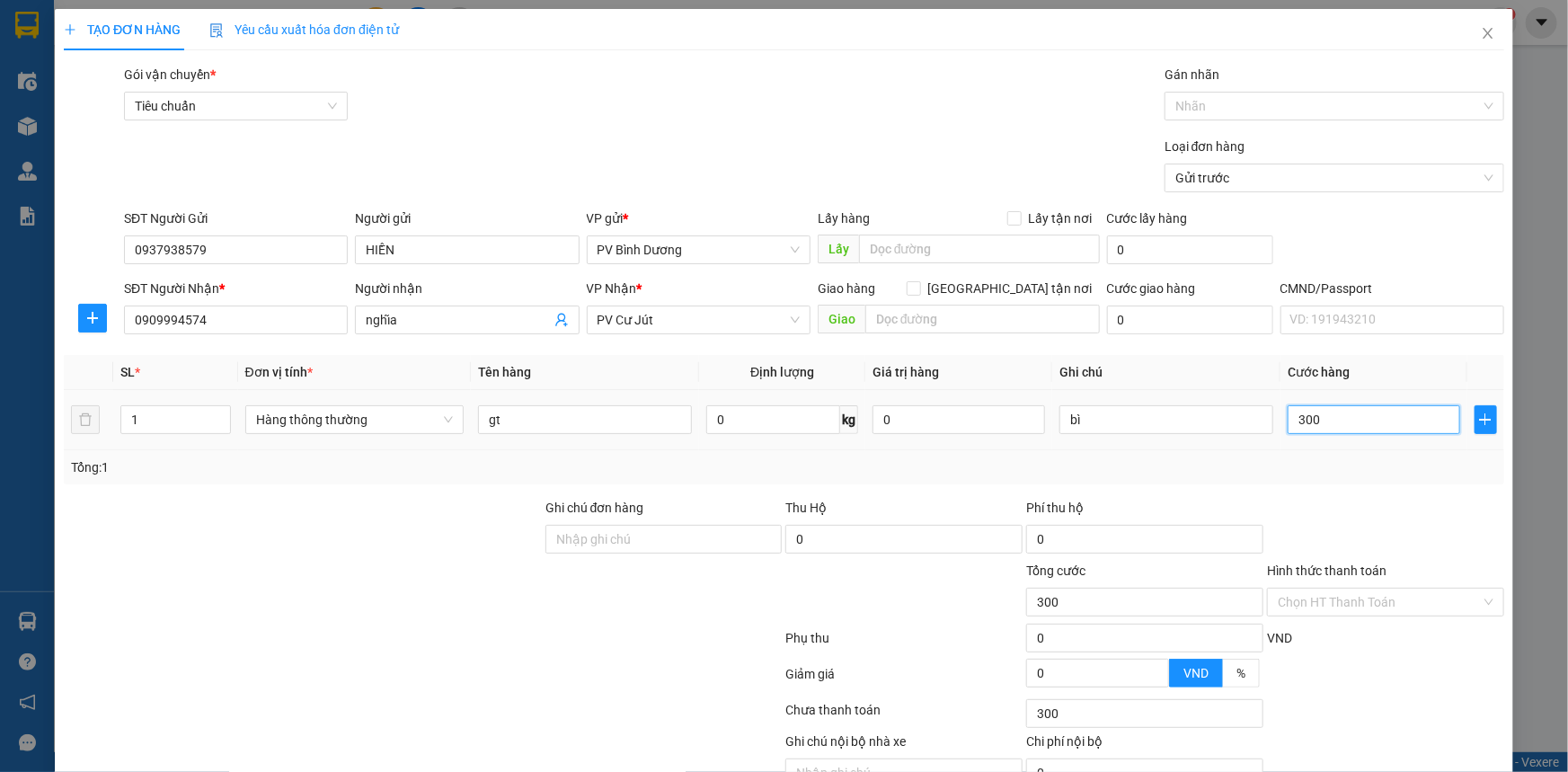
type input "3.000"
type input "30.000"
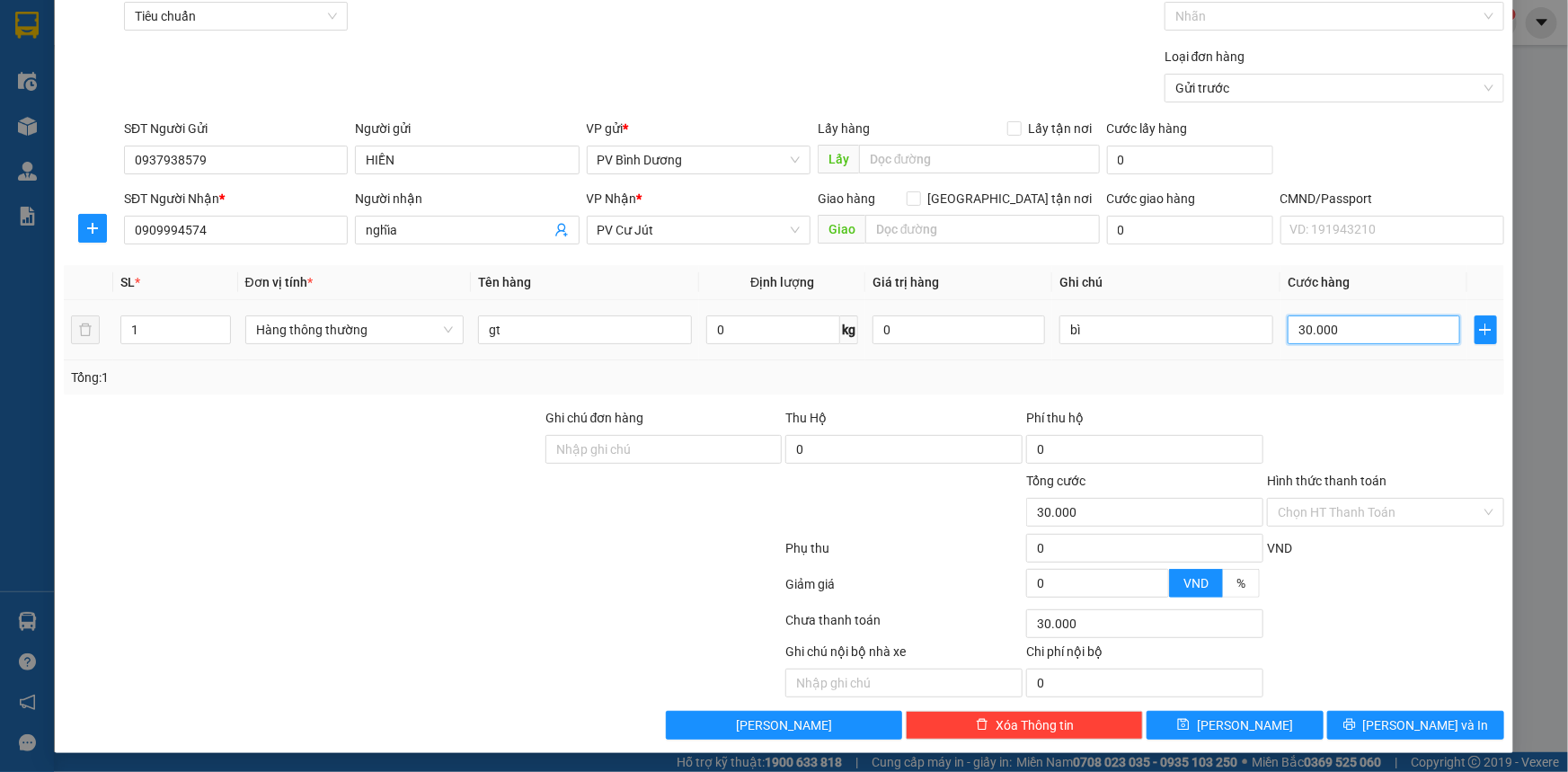
scroll to position [91, 0]
type input "30.000"
click at [1394, 723] on span "[PERSON_NAME] và In" at bounding box center [1426, 724] width 125 height 20
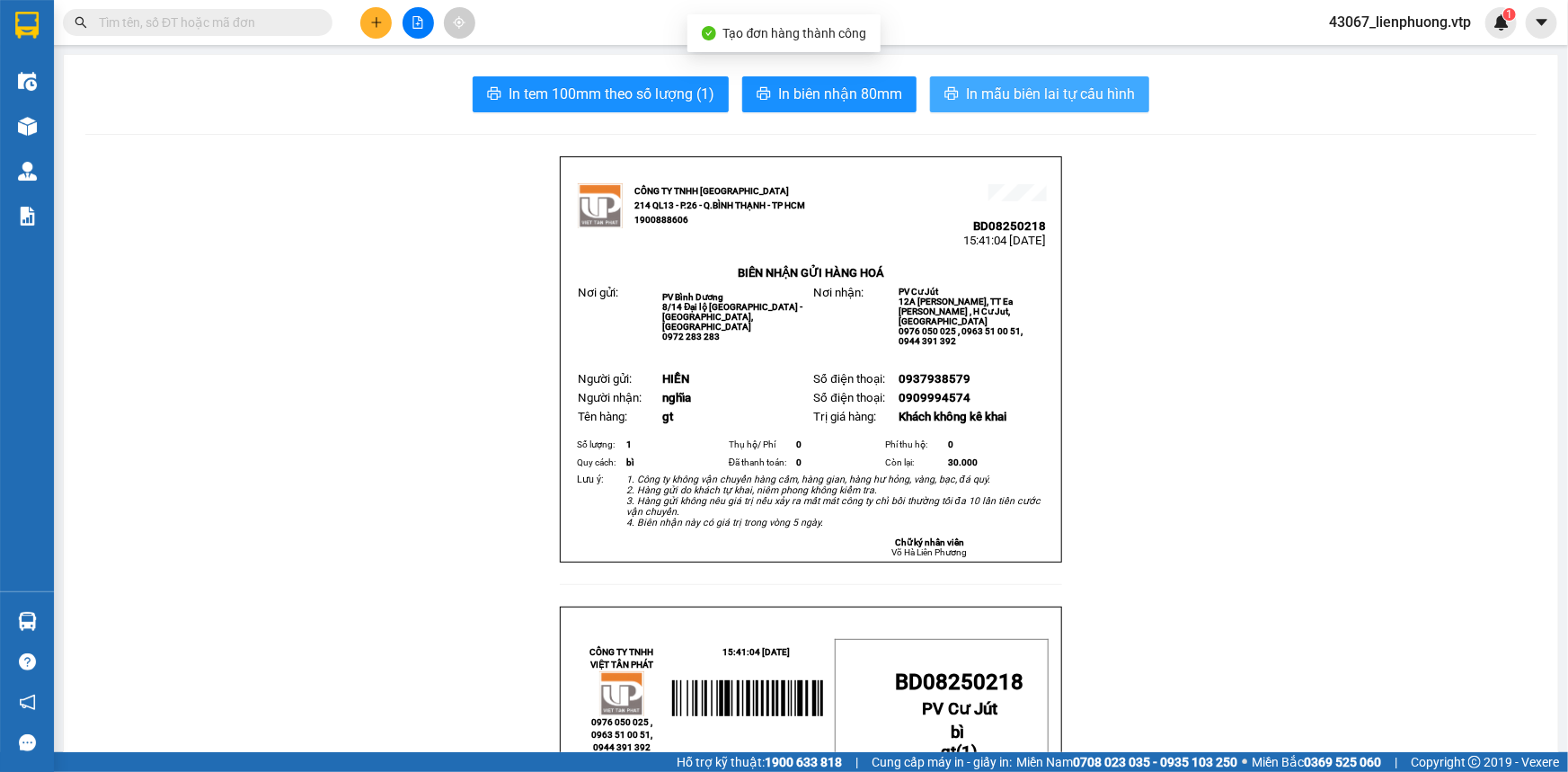
click at [1028, 93] on span "In mẫu biên lai tự cấu hình" at bounding box center [1051, 94] width 169 height 23
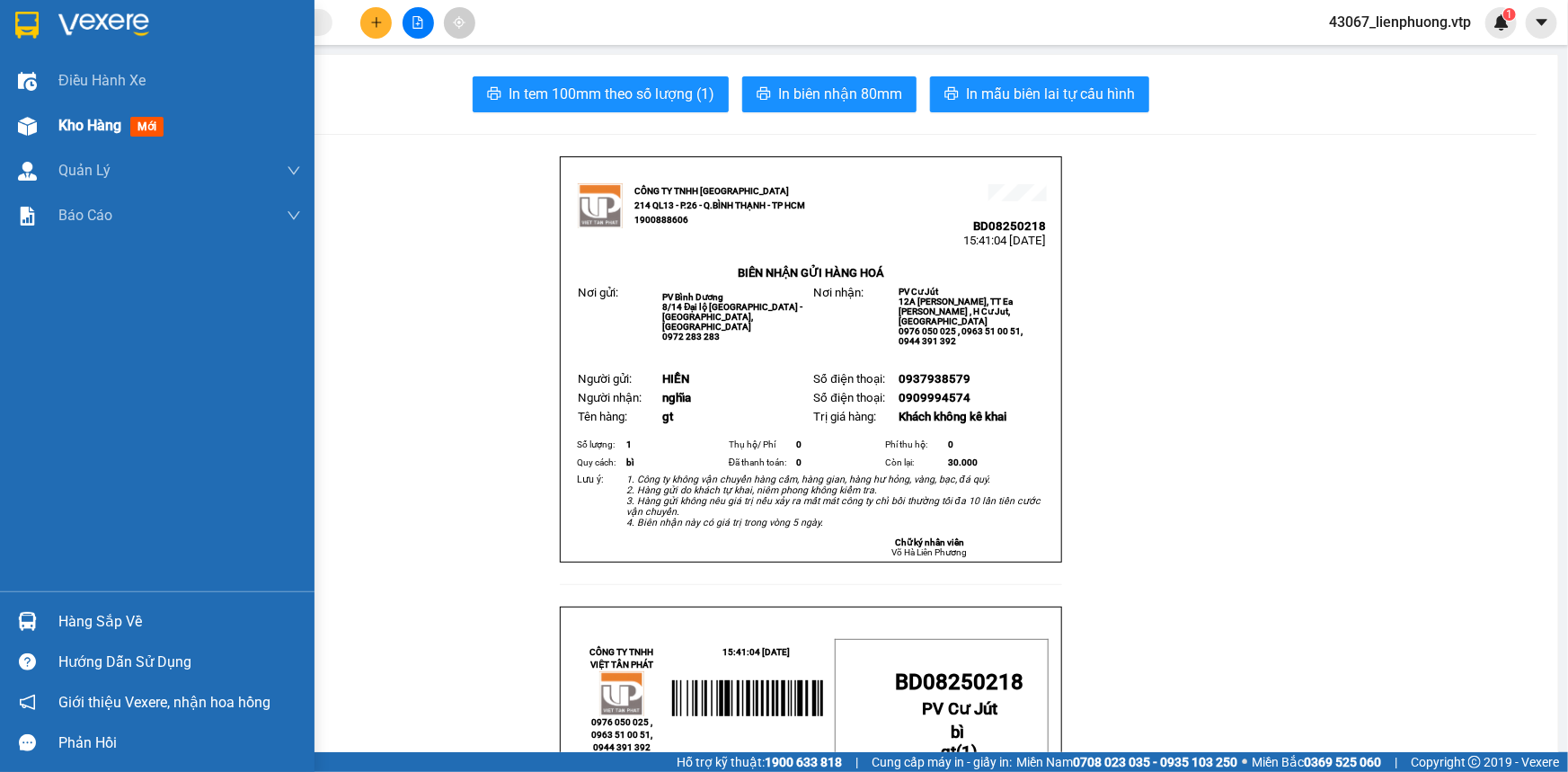
click at [72, 119] on span "Kho hàng" at bounding box center [90, 124] width 63 height 17
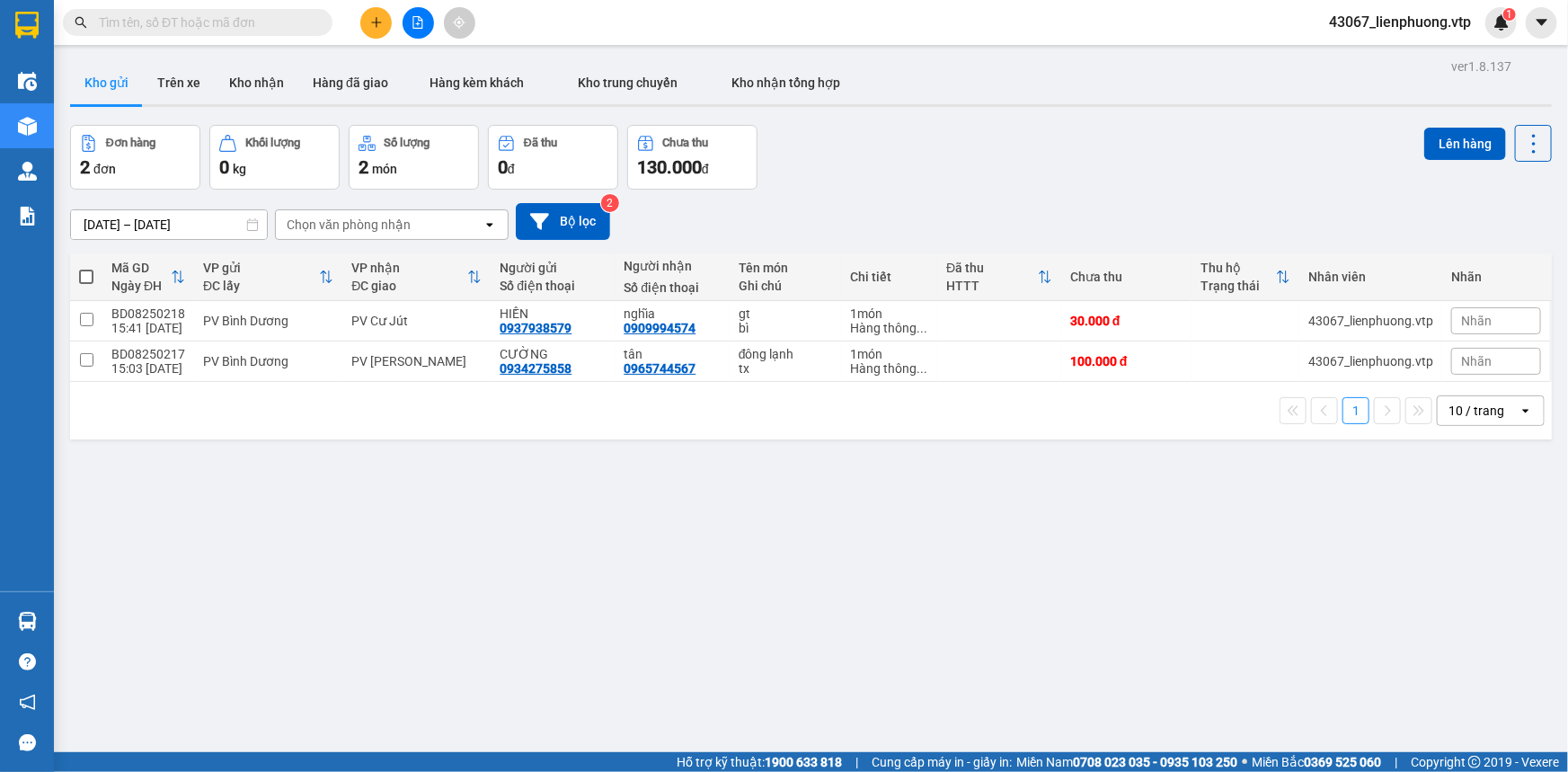
click at [751, 535] on div "ver 1.8.137 Kho gửi Trên xe Kho nhận Hàng đã giao Hàng kèm khách Kho trung chuy…" at bounding box center [810, 440] width 1495 height 772
click at [744, 496] on div "ver 1.8.137 Kho gửi Trên xe Kho nhận Hàng đã giao Hàng kèm khách Kho trung chuy…" at bounding box center [810, 440] width 1495 height 772
click at [1205, 566] on div "ver 1.8.137 Kho gửi Trên xe Kho nhận Hàng đã giao Hàng kèm khách Kho trung chuy…" at bounding box center [810, 440] width 1495 height 772
click at [787, 544] on div "ver 1.8.137 Kho gửi Trên xe Kho nhận Hàng đã giao Hàng kèm khách Kho trung chuy…" at bounding box center [810, 440] width 1495 height 772
